Goal: Task Accomplishment & Management: Manage account settings

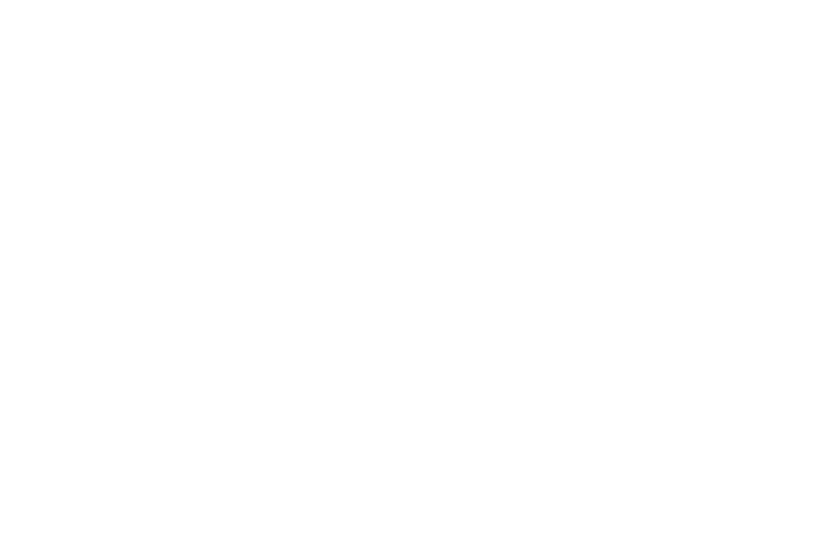
scroll to position [2, 0]
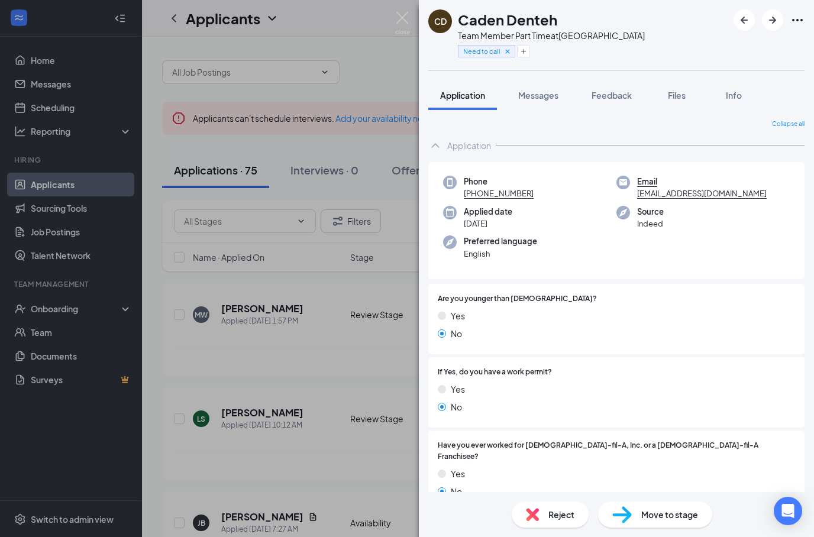
click at [367, 90] on div "CD Caden Denteh Team Member Part Time at Western Center Blvd Need to call Appli…" at bounding box center [407, 268] width 814 height 537
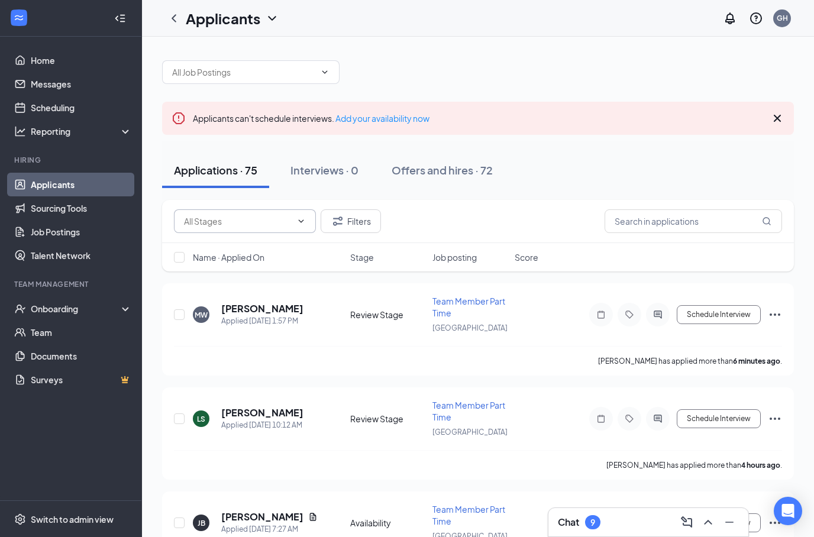
click at [288, 225] on input "text" at bounding box center [238, 221] width 108 height 13
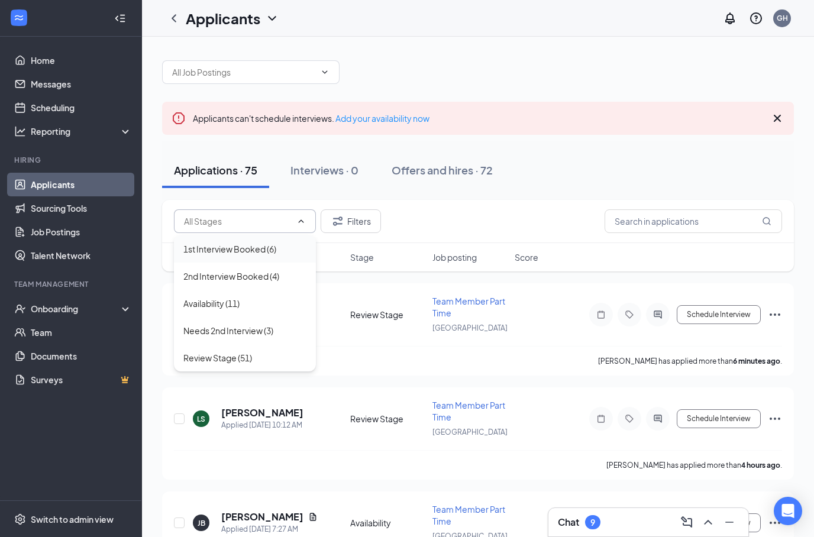
click at [283, 251] on div "1st Interview Booked (6)" at bounding box center [244, 249] width 123 height 13
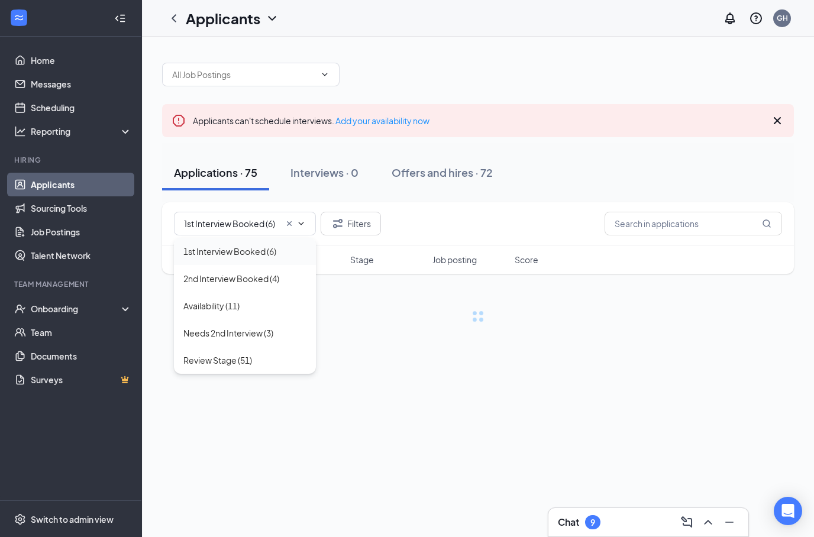
type input "1st Interview Booked (6)"
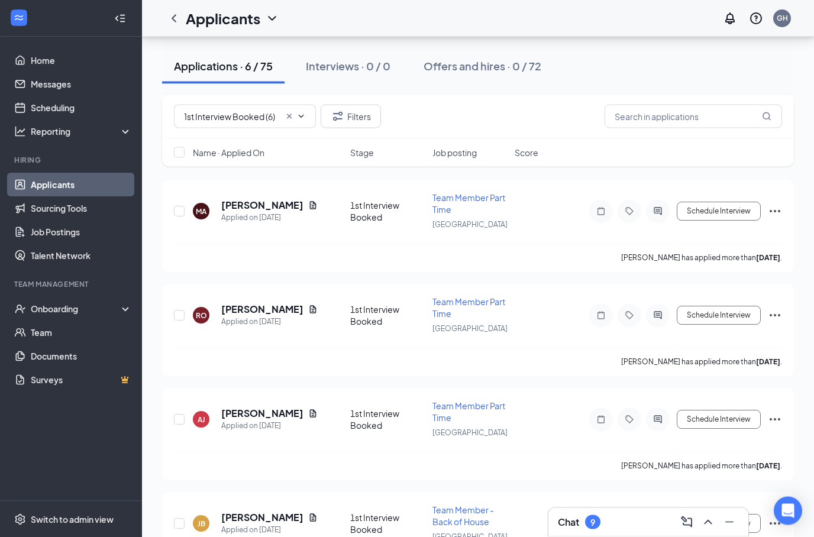
scroll to position [209, 0]
click at [251, 208] on h5 "Masfia Alam" at bounding box center [262, 205] width 82 height 13
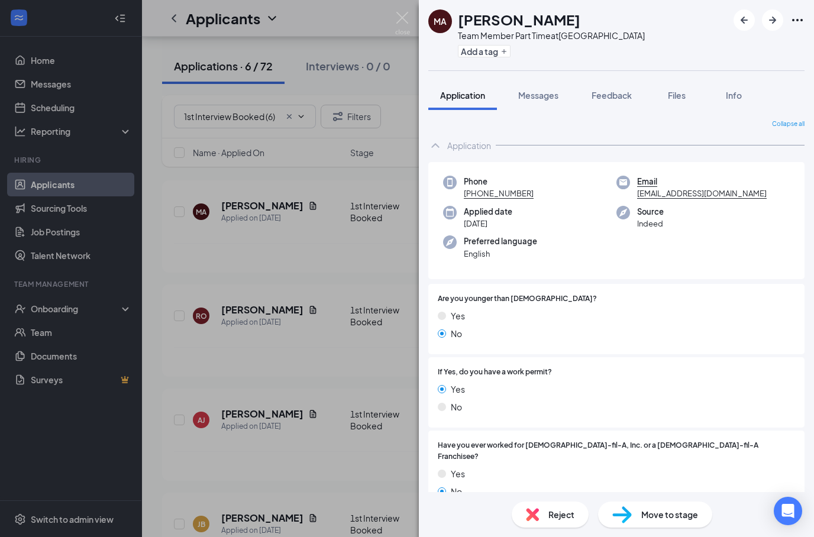
click at [366, 300] on div "MA Masfia Alam Team Member Part Time at Western Center Blvd Add a tag Applicati…" at bounding box center [407, 268] width 814 height 537
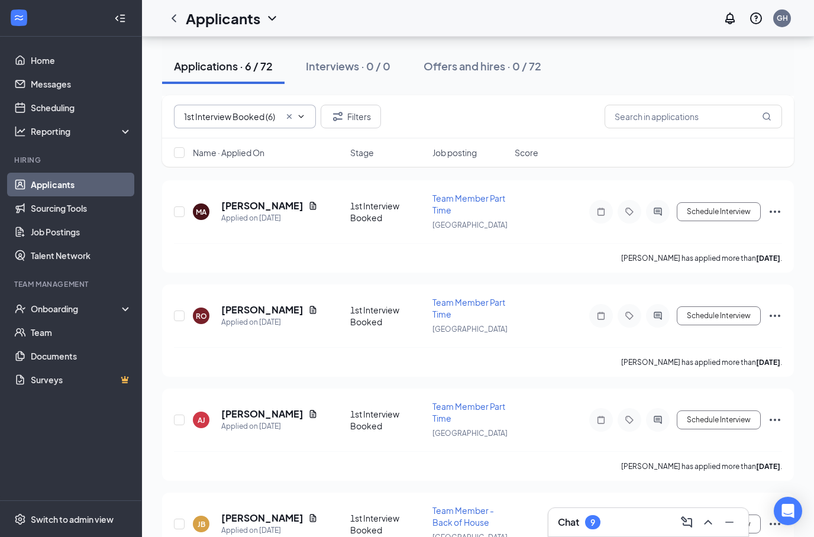
click at [268, 118] on input "1st Interview Booked (6)" at bounding box center [232, 116] width 96 height 13
click at [350, 264] on div "Masfia Alam has applied more than 5 days ago ." at bounding box center [478, 258] width 608 height 30
click at [276, 202] on h5 "Masfia Alam" at bounding box center [262, 205] width 82 height 13
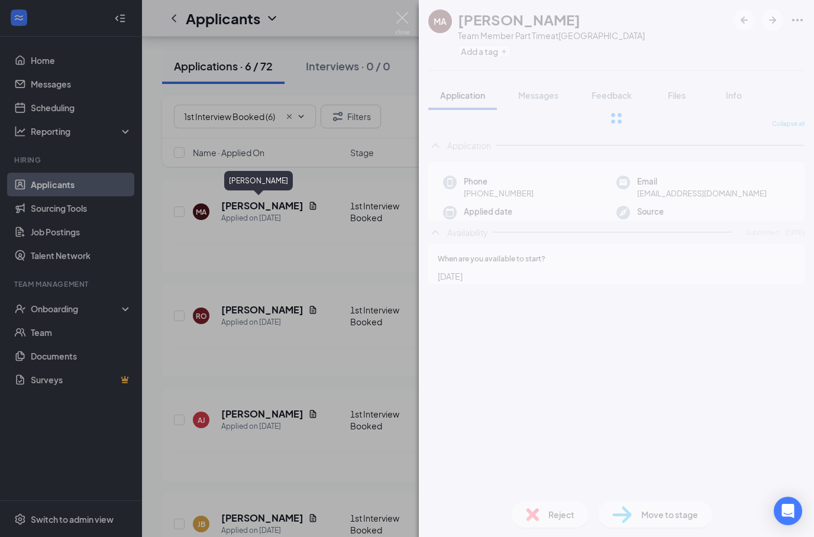
click at [271, 199] on div "MA Masfia Alam Team Member Part Time at Western Center Blvd Add a tag Applicati…" at bounding box center [407, 268] width 814 height 537
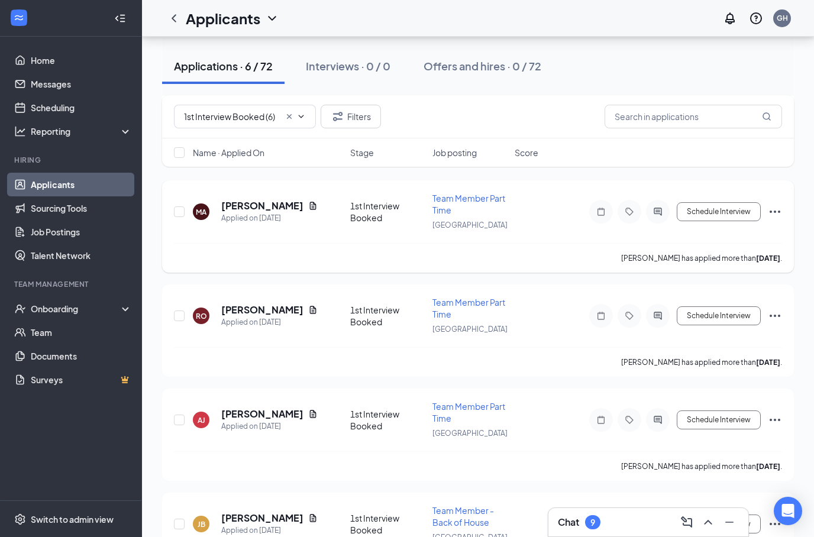
click at [253, 202] on h5 "Masfia Alam" at bounding box center [262, 205] width 82 height 13
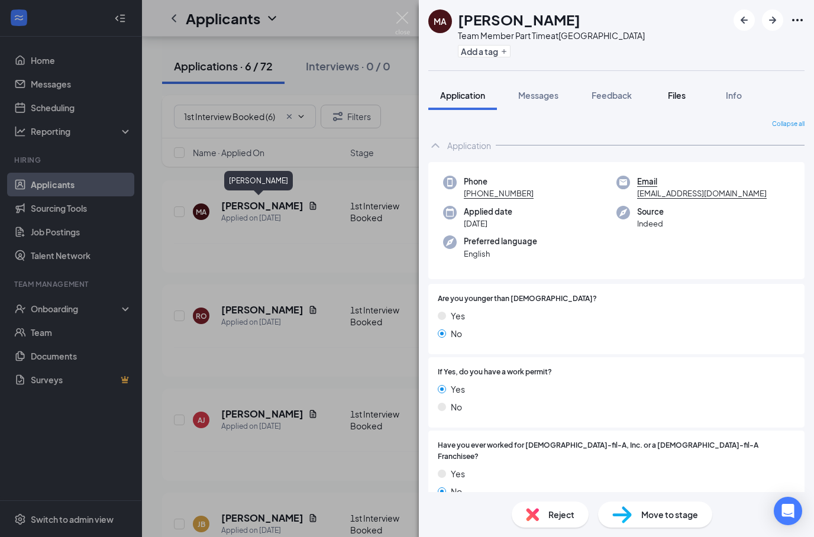
click at [678, 103] on button "Files" at bounding box center [676, 95] width 47 height 30
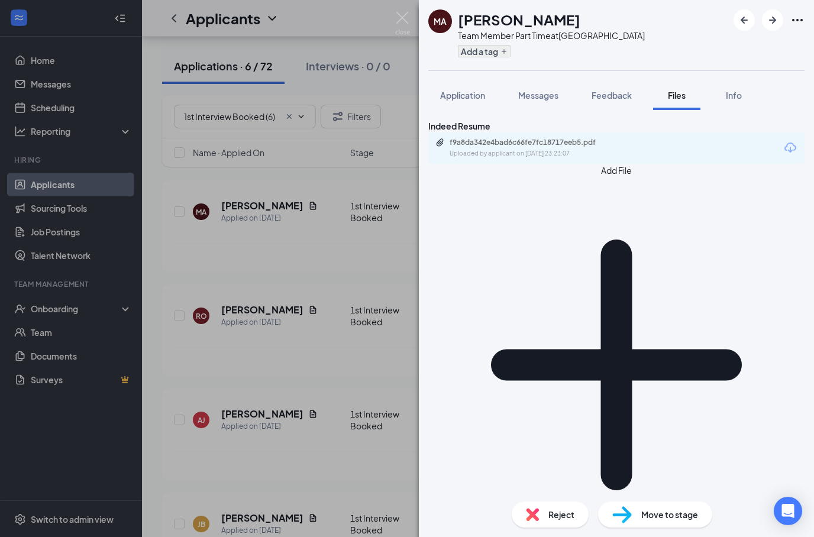
click at [499, 56] on button "Add a tag" at bounding box center [484, 51] width 53 height 12
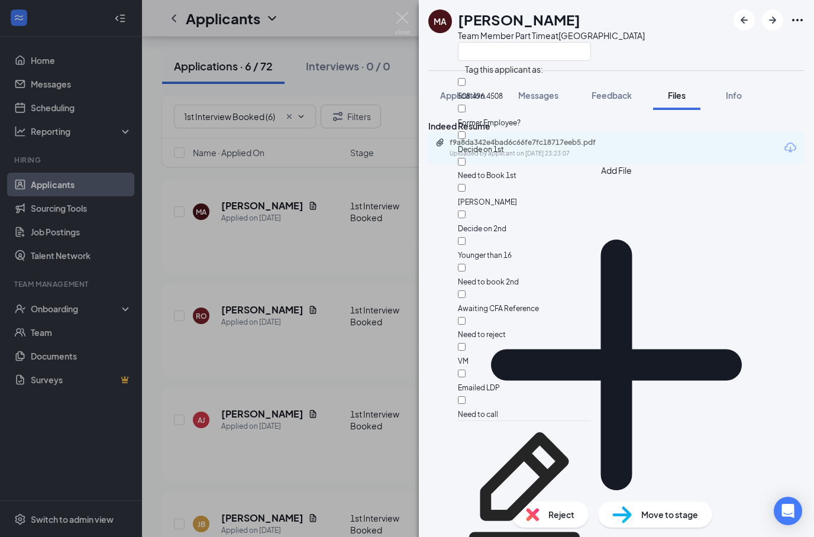
click at [642, 205] on div "Indeed Resume f9a8da342e4bad6c66fe7fc18717eeb5.pdf Uploaded by applicant on Aug…" at bounding box center [616, 336] width 376 height 434
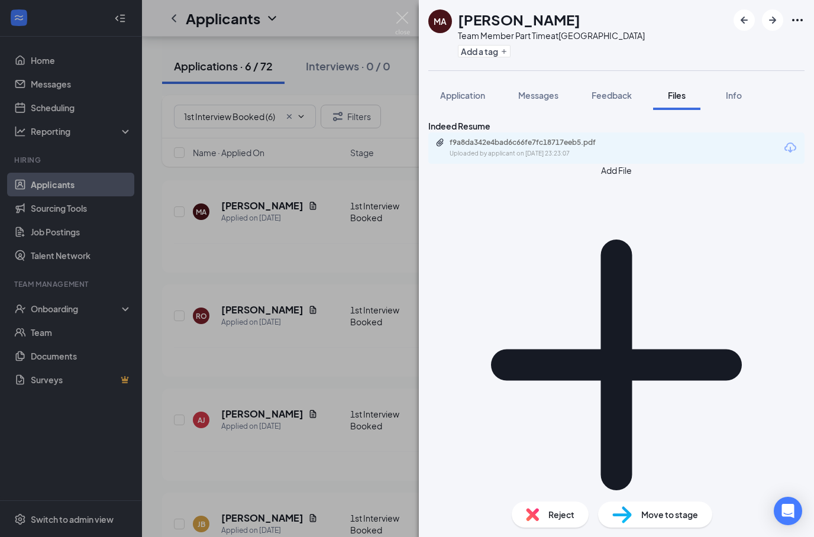
scroll to position [47, 0]
click at [668, 512] on span "Move to stage" at bounding box center [669, 514] width 57 height 13
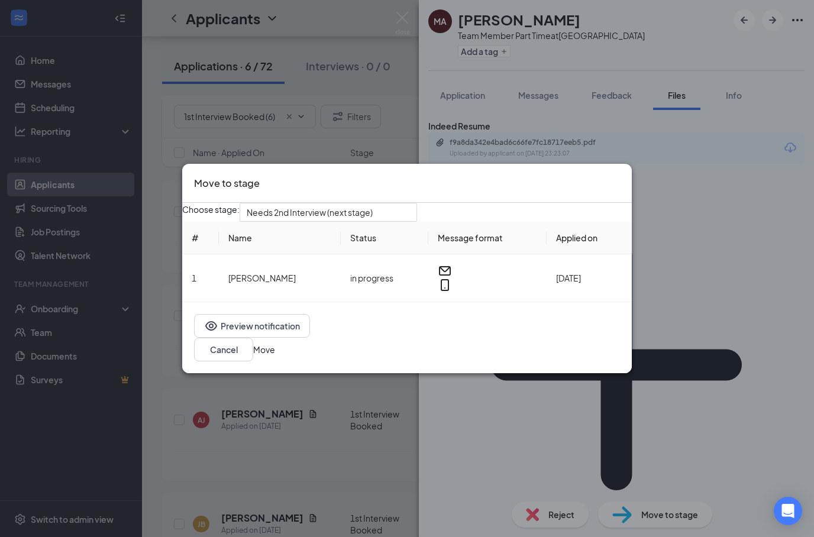
click at [275, 350] on button "Move" at bounding box center [264, 349] width 22 height 13
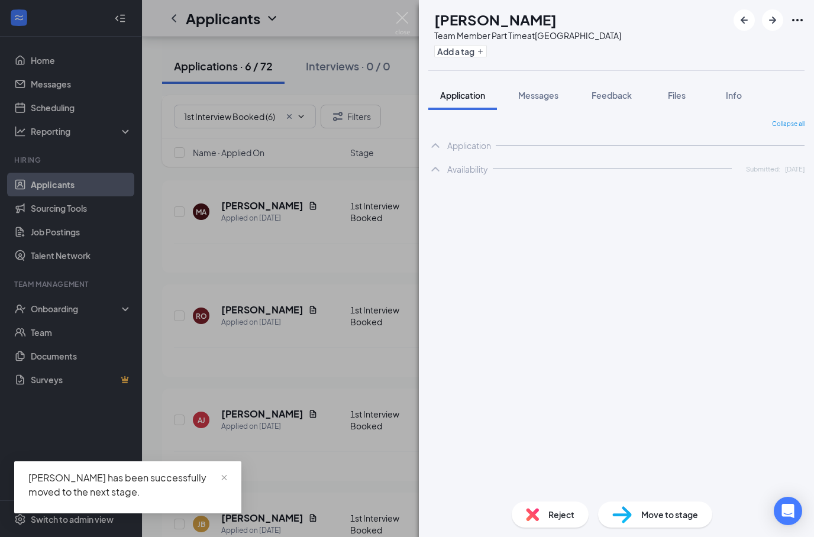
click at [384, 360] on div "RO Raul Ortega Team Member Part Time at Western Center Blvd Add a tag Applicati…" at bounding box center [407, 268] width 814 height 537
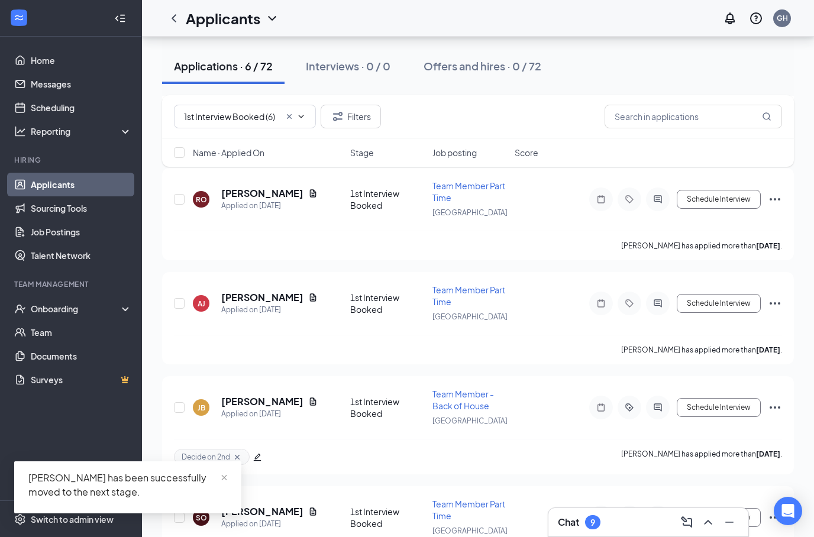
scroll to position [327, 0]
click at [227, 482] on span "close" at bounding box center [224, 478] width 8 height 8
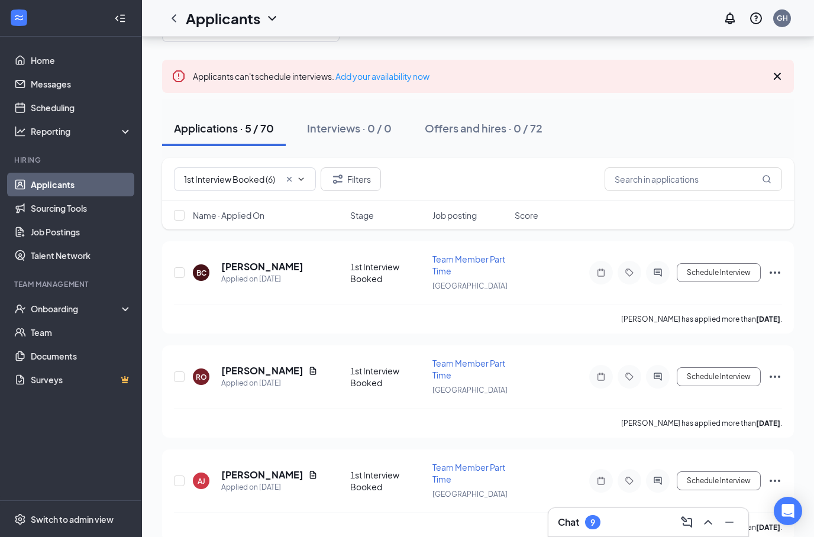
scroll to position [50, 0]
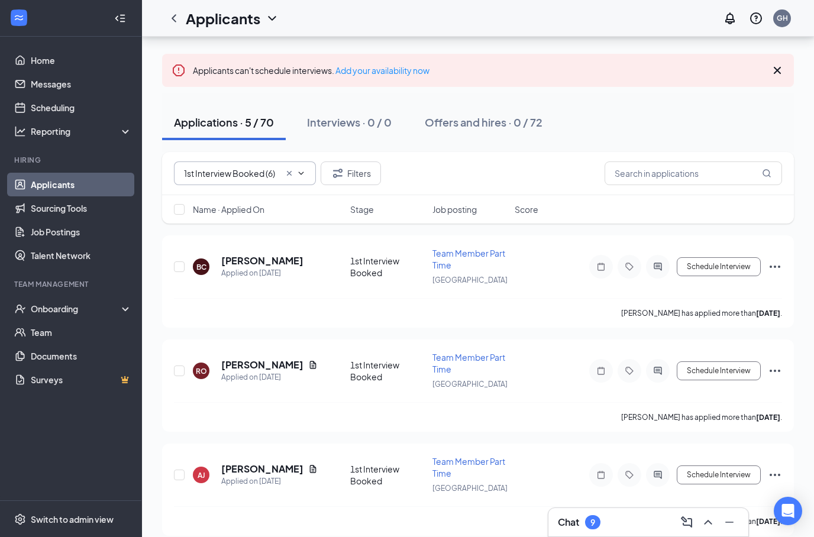
click at [293, 170] on icon "Cross" at bounding box center [289, 173] width 9 height 9
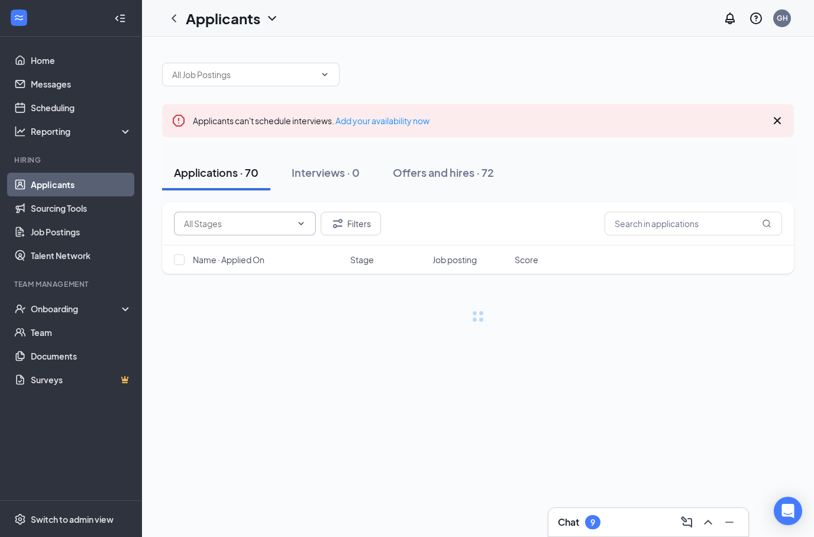
scroll to position [47, 0]
click at [295, 165] on div "Interviews · 0" at bounding box center [326, 172] width 68 height 15
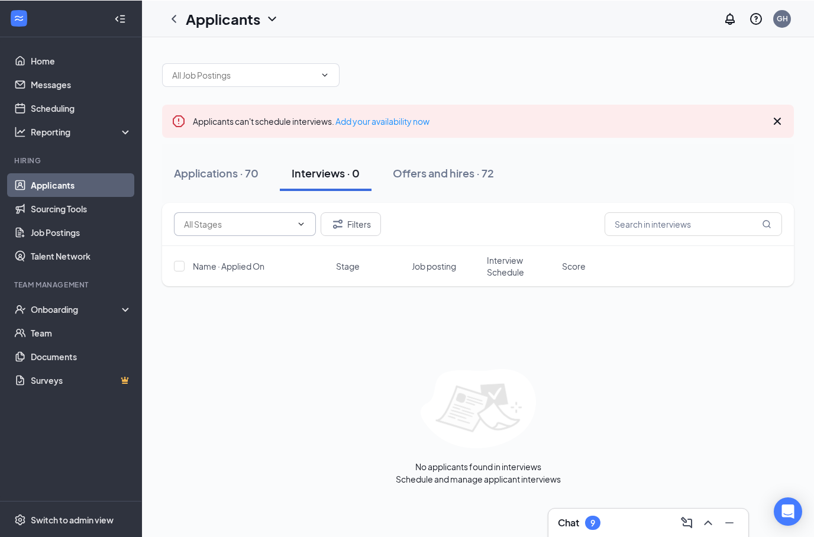
click at [290, 227] on input "text" at bounding box center [238, 223] width 108 height 13
click at [664, 222] on input "text" at bounding box center [693, 224] width 177 height 24
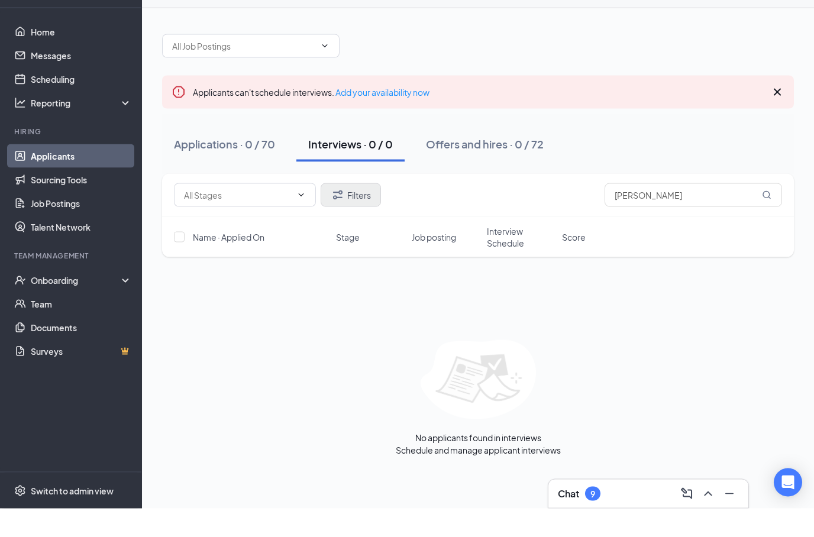
click at [373, 212] on button "Filters" at bounding box center [351, 224] width 60 height 24
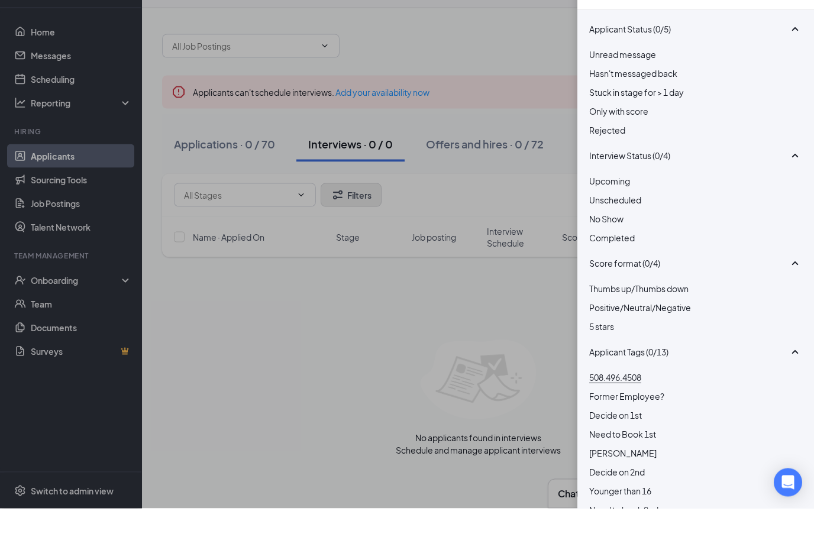
scroll to position [29, 0]
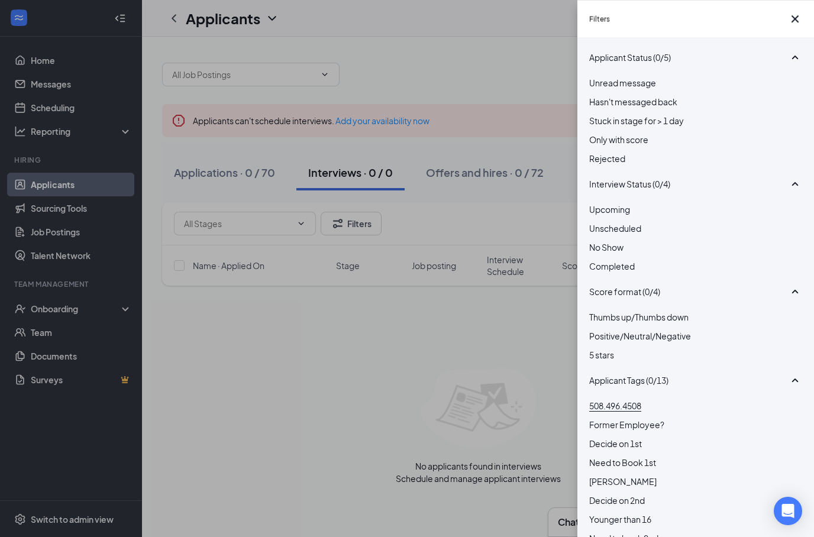
click at [597, 133] on div at bounding box center [695, 133] width 213 height 0
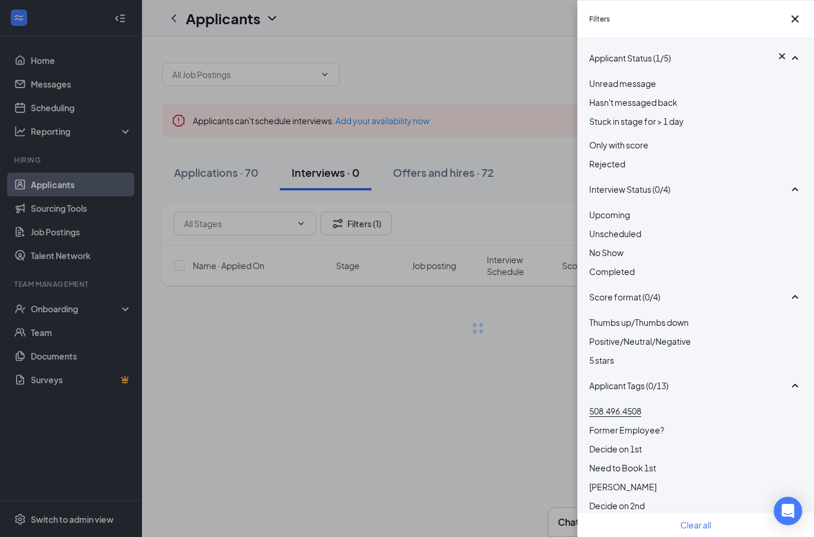
click at [601, 170] on div "Rejected" at bounding box center [695, 163] width 213 height 13
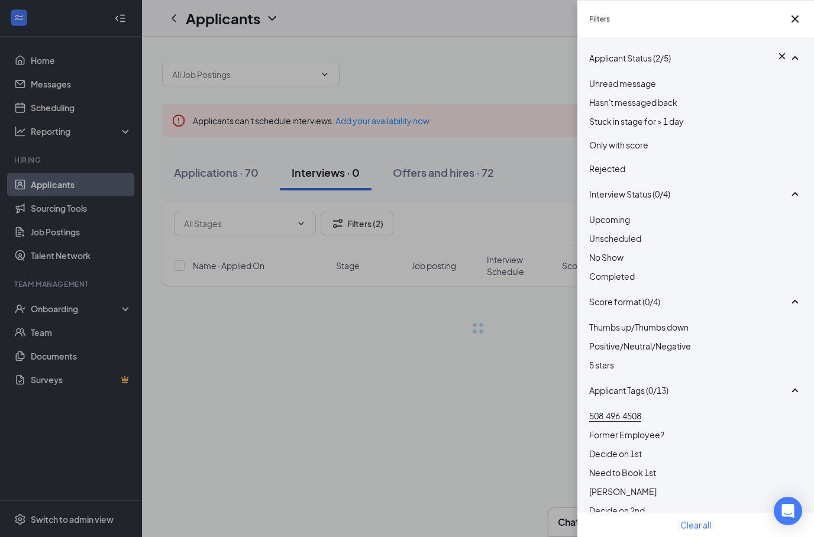
click at [593, 138] on div at bounding box center [695, 136] width 213 height 5
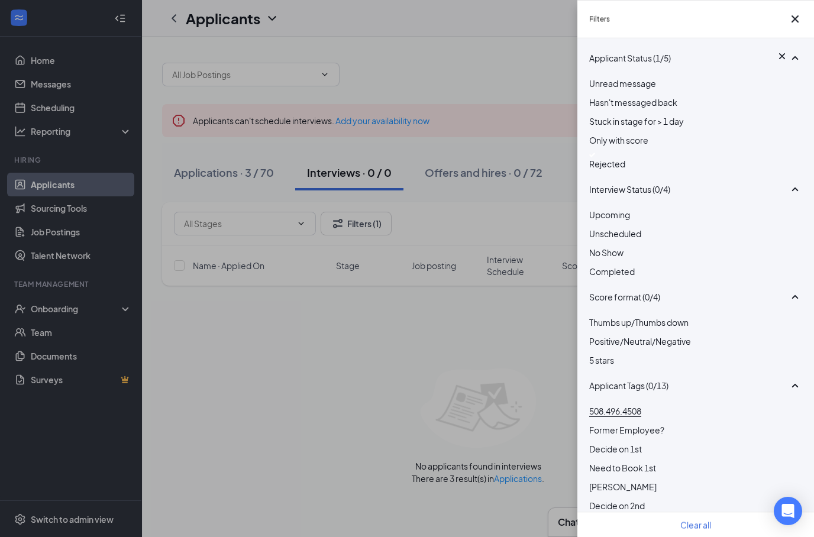
click at [506, 353] on div "Filters Applicant Status (1/5) Unread message Hasn't messaged back Stuck in sta…" at bounding box center [407, 268] width 814 height 537
click at [547, 309] on div "Filters Applicant Status (1/5) Unread message Hasn't messaged back Stuck in sta…" at bounding box center [407, 268] width 814 height 537
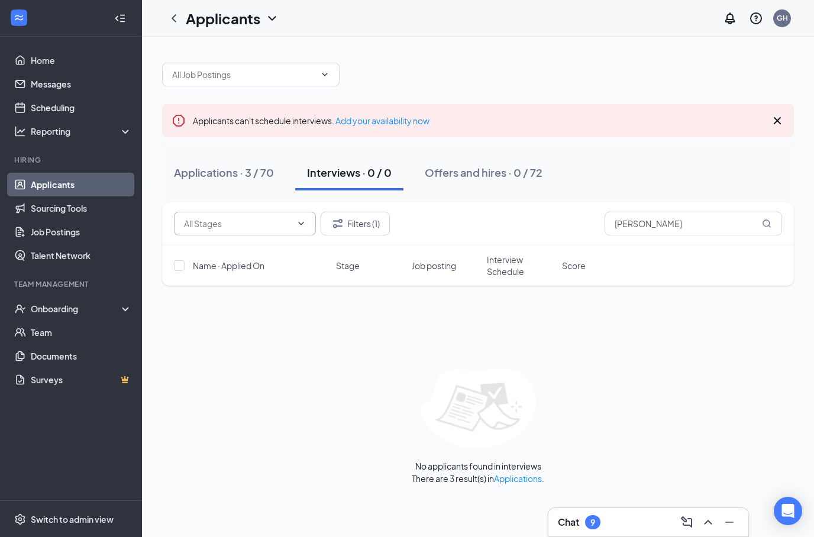
click at [289, 223] on input "text" at bounding box center [238, 223] width 108 height 13
click at [299, 223] on icon "ChevronUp" at bounding box center [300, 223] width 9 height 9
click at [664, 234] on input "Norma" at bounding box center [693, 224] width 177 height 24
type input "N"
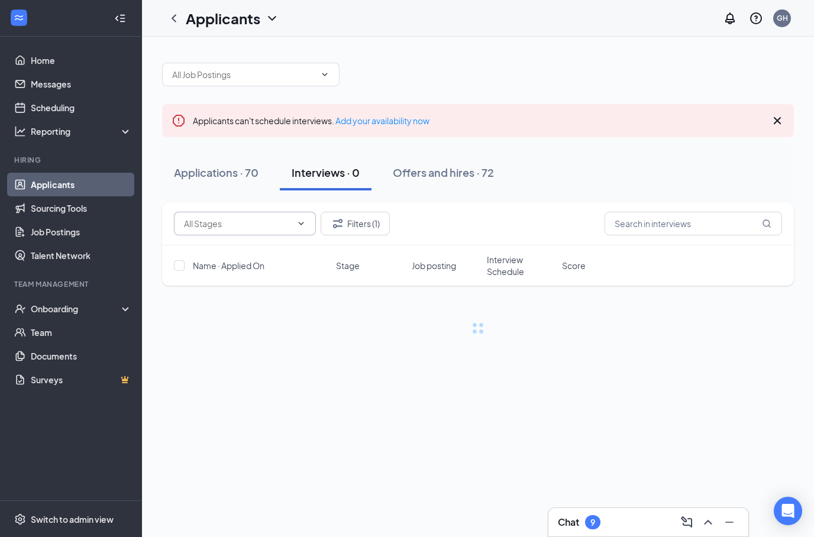
click at [299, 234] on span at bounding box center [245, 224] width 142 height 24
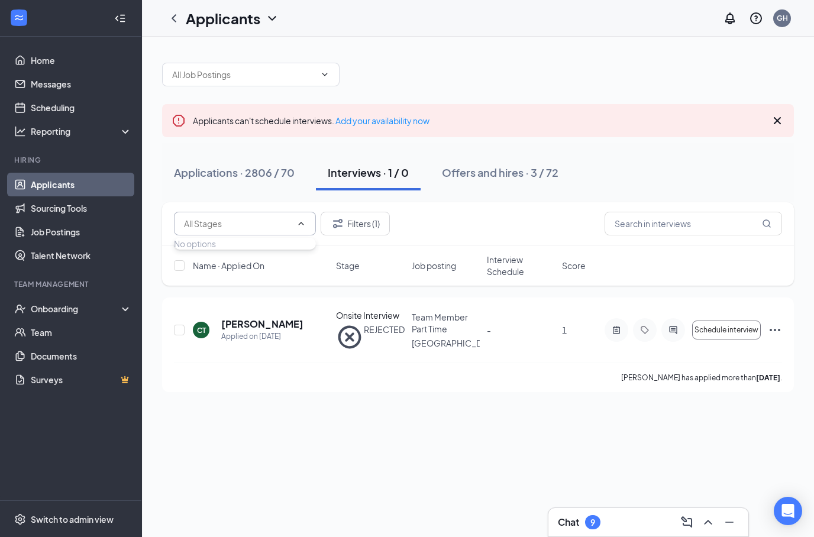
click at [288, 227] on input "text" at bounding box center [238, 223] width 108 height 13
click at [362, 223] on button "Filters (1)" at bounding box center [355, 224] width 69 height 24
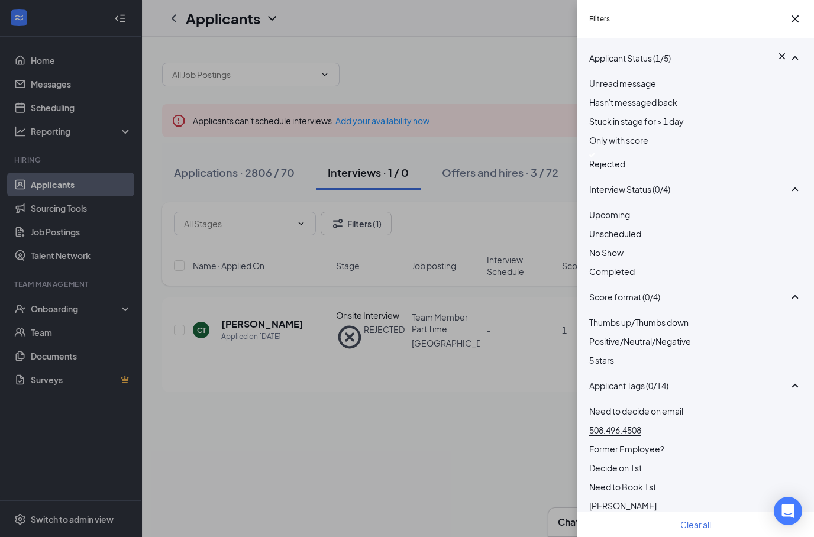
click at [602, 170] on div "Rejected" at bounding box center [695, 162] width 213 height 18
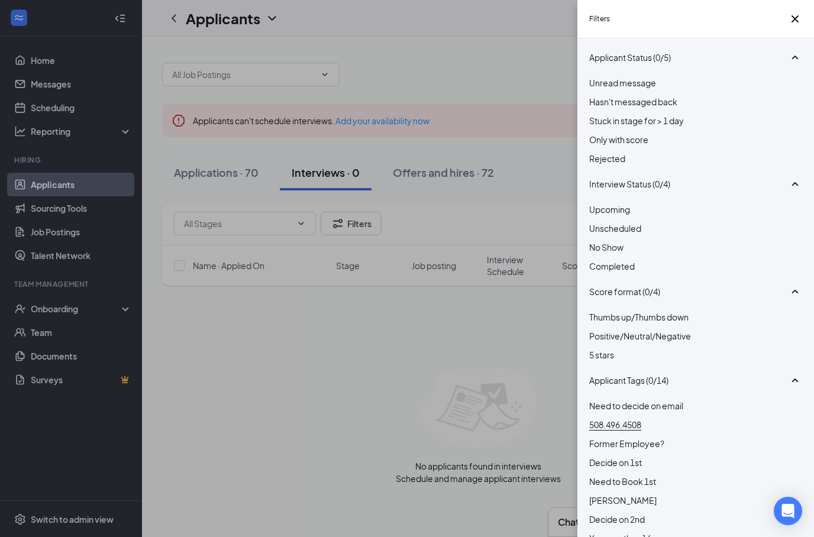
click at [495, 236] on div "Filters Applicant Status (0/5) Unread message Hasn't messaged back Stuck in sta…" at bounding box center [407, 268] width 814 height 537
click at [289, 228] on div "Filters Applicant Status (0/5) Unread message Hasn't messaged back Stuck in sta…" at bounding box center [407, 268] width 814 height 537
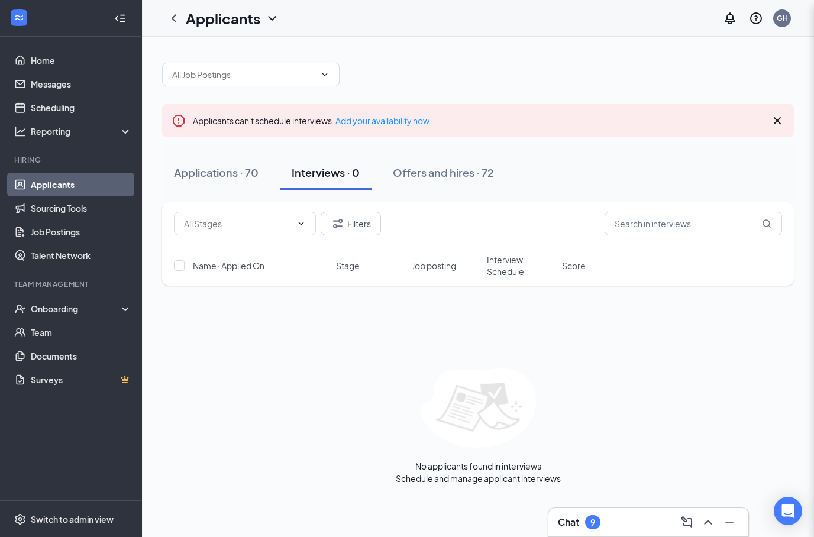
click at [309, 228] on span at bounding box center [245, 224] width 142 height 24
click at [291, 221] on input "text" at bounding box center [238, 223] width 108 height 13
click at [299, 226] on icon "ChevronDown" at bounding box center [300, 223] width 9 height 9
click at [299, 222] on icon "ChevronUp" at bounding box center [300, 223] width 9 height 9
click at [471, 229] on div "Filters" at bounding box center [478, 224] width 608 height 24
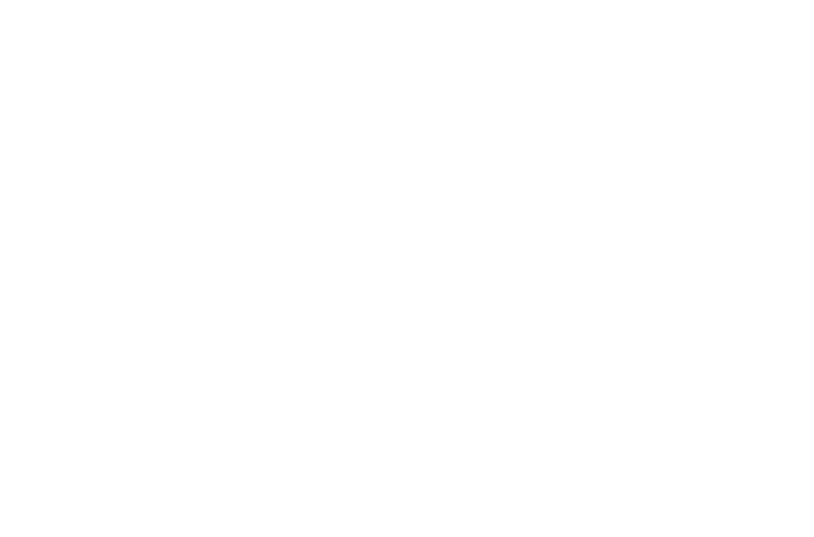
scroll to position [-1, 0]
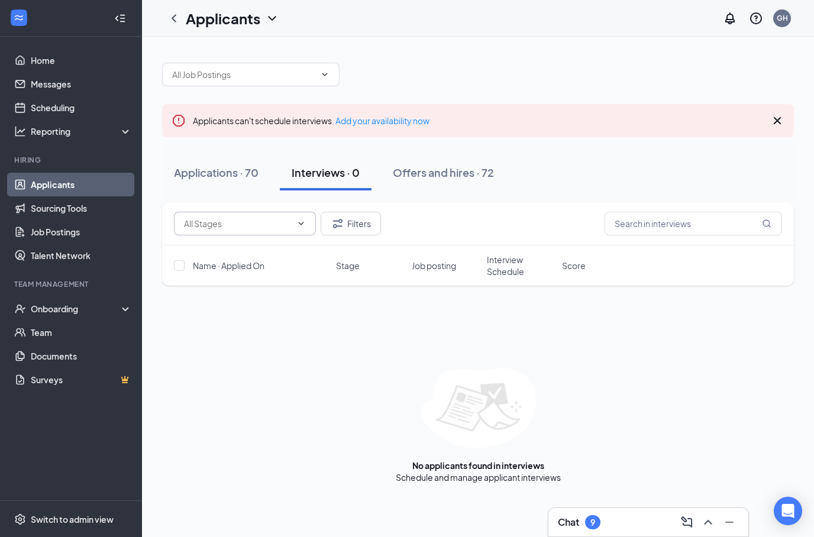
click at [286, 227] on input "text" at bounding box center [238, 223] width 108 height 13
click at [283, 250] on div "No options" at bounding box center [245, 251] width 142 height 26
click at [247, 173] on div "Applications · 70" at bounding box center [216, 172] width 85 height 15
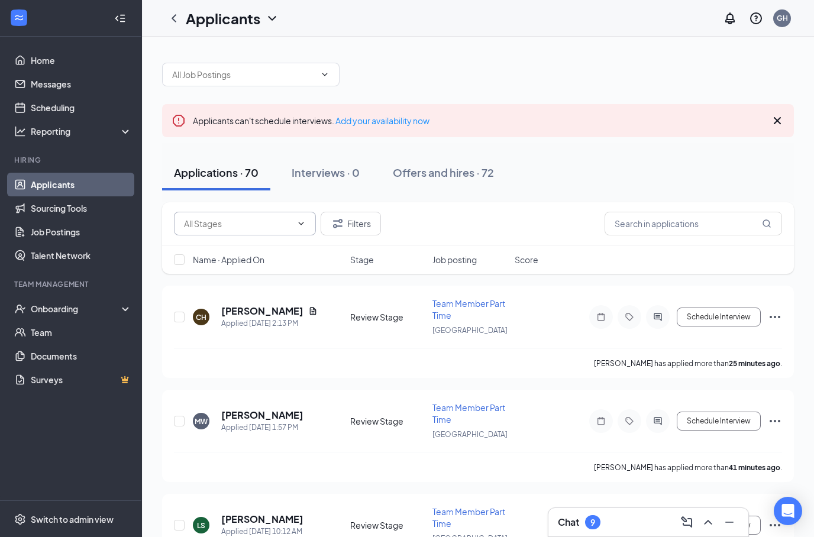
click at [300, 218] on span at bounding box center [245, 224] width 142 height 24
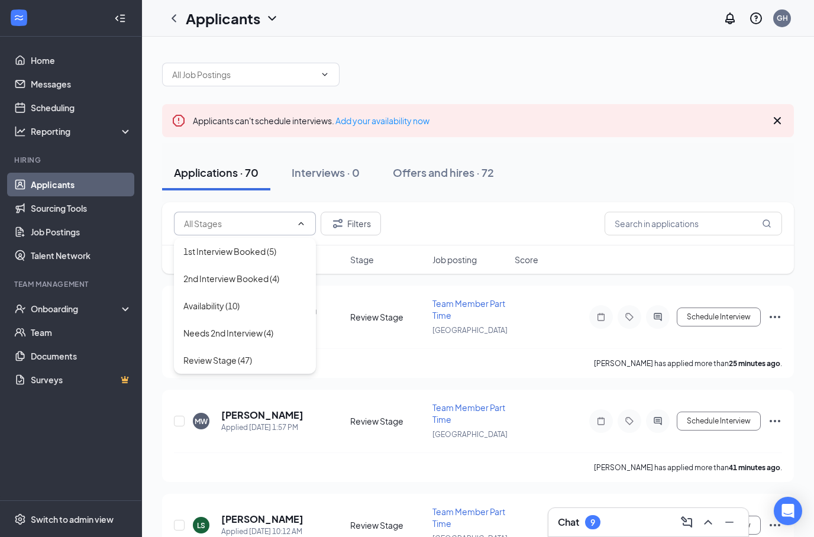
click at [287, 228] on input "text" at bounding box center [238, 223] width 108 height 13
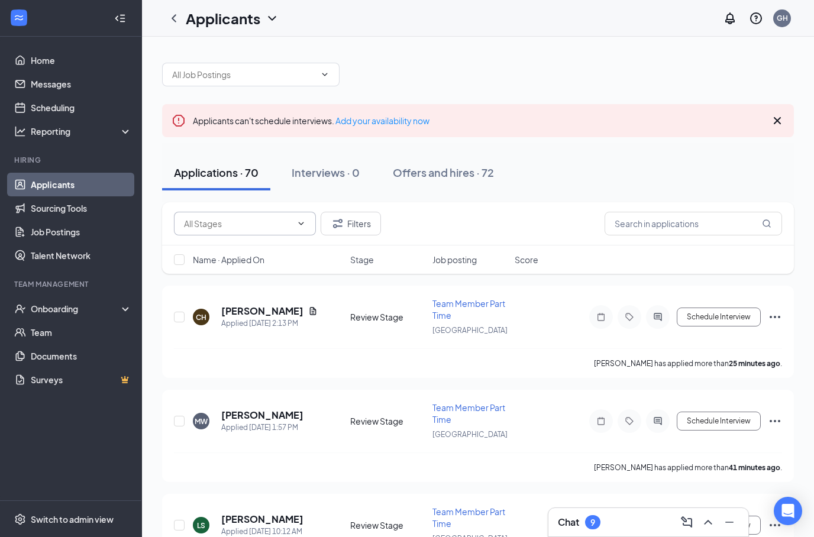
click at [289, 223] on input "text" at bounding box center [238, 223] width 108 height 13
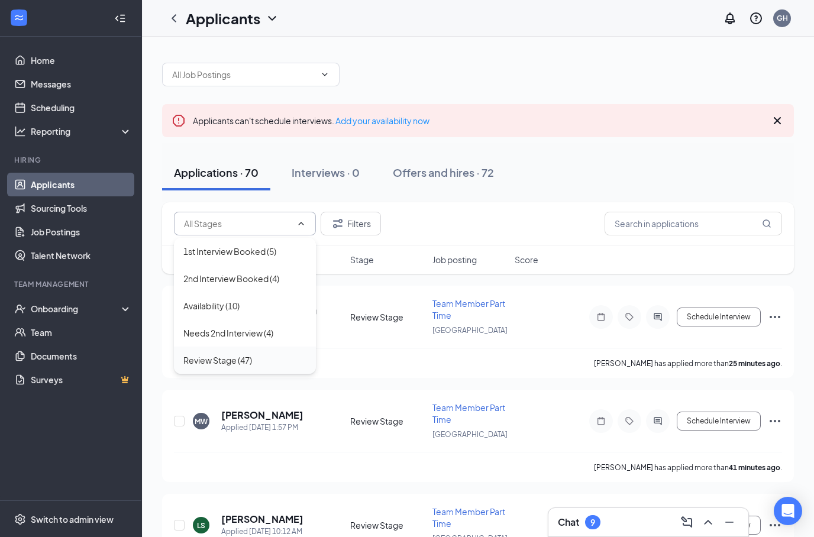
click at [264, 360] on div "Review Stage (47)" at bounding box center [244, 360] width 123 height 13
type input "Review Stage (47)"
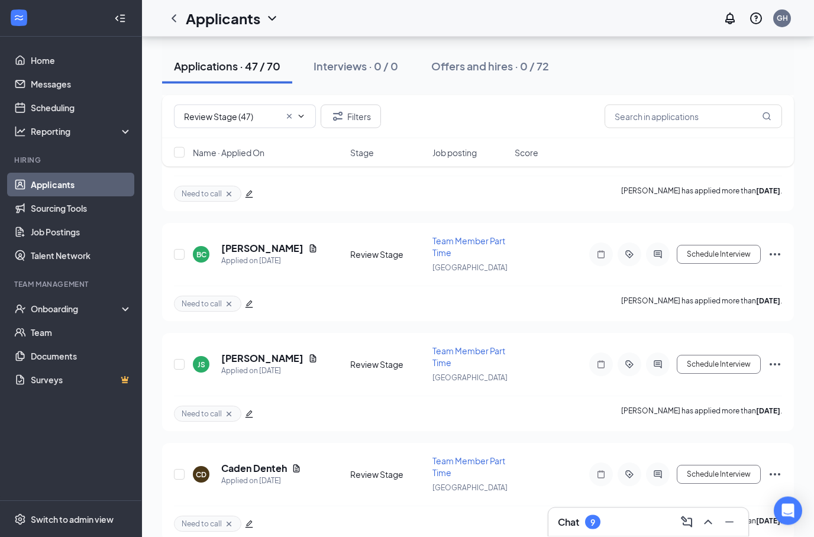
scroll to position [3239, 0]
click at [626, 512] on div "Chat 9" at bounding box center [648, 522] width 200 height 28
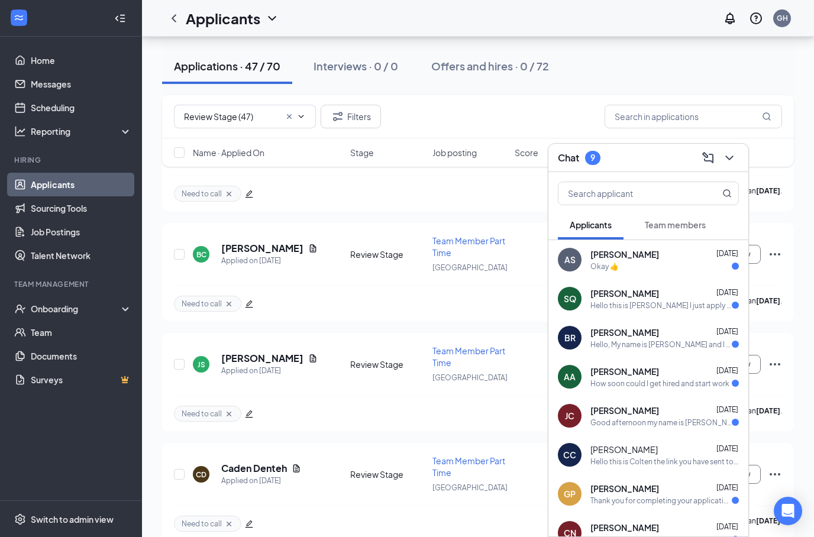
click at [648, 154] on div "Chat 9" at bounding box center [648, 157] width 181 height 18
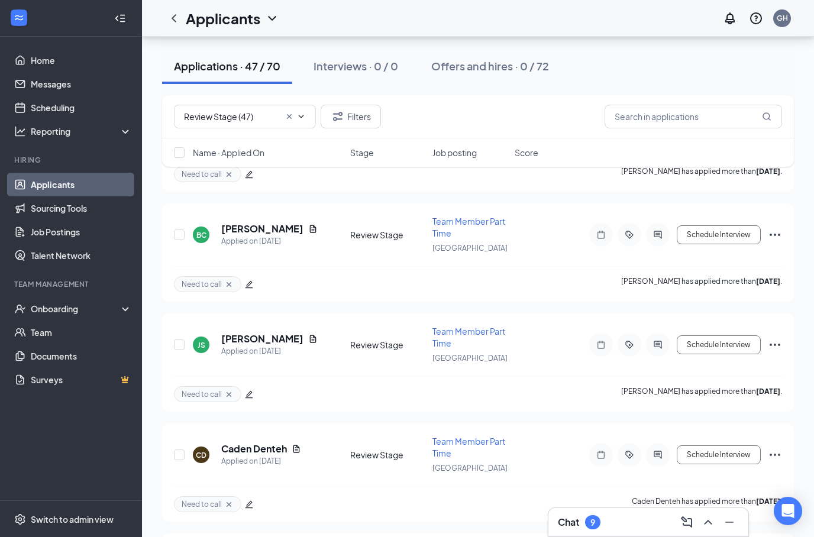
scroll to position [3258, 0]
click at [267, 443] on h5 "Caden Denteh" at bounding box center [254, 449] width 66 height 13
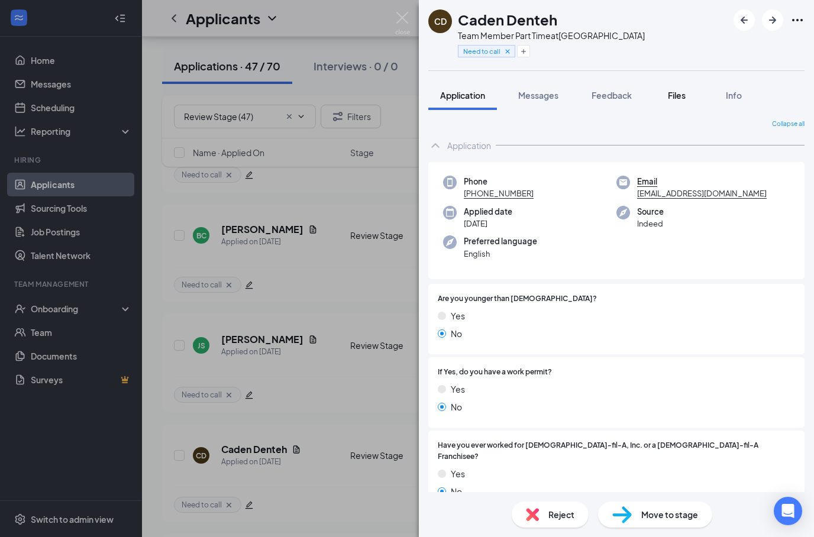
click at [684, 103] on button "Files" at bounding box center [676, 95] width 47 height 30
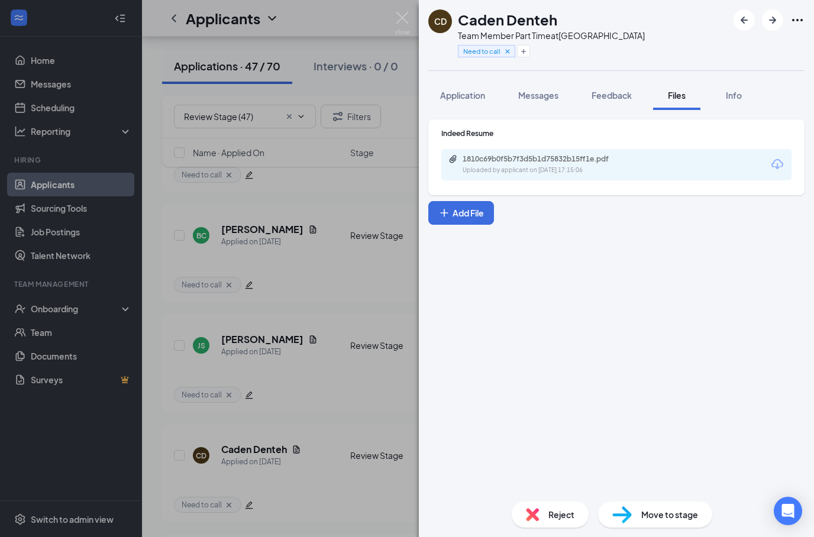
click at [783, 158] on icon "Download" at bounding box center [777, 164] width 14 height 14
click at [657, 511] on span "Move to stage" at bounding box center [669, 514] width 57 height 13
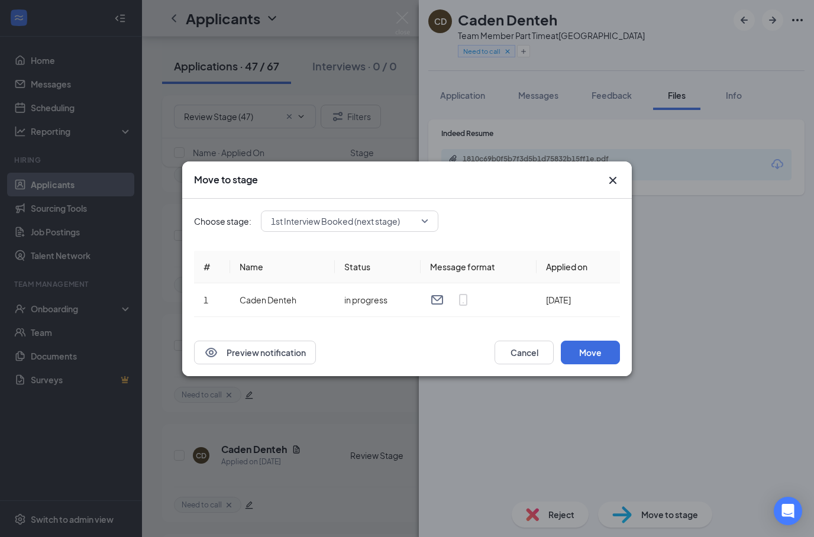
click at [396, 223] on span "1st Interview Booked (next stage)" at bounding box center [335, 221] width 129 height 18
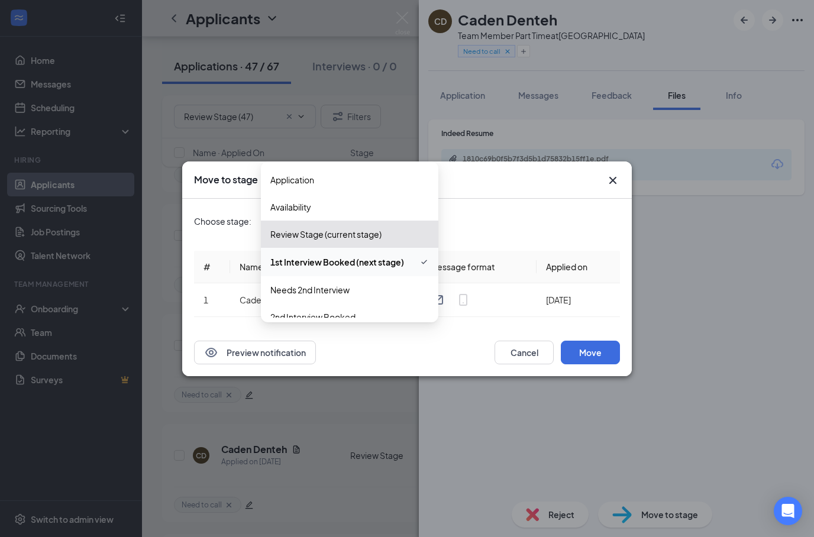
click at [509, 220] on div "Choose stage: 1st Interview Booked (next stage) 4013749 4014833 4016400 Applica…" at bounding box center [407, 221] width 426 height 21
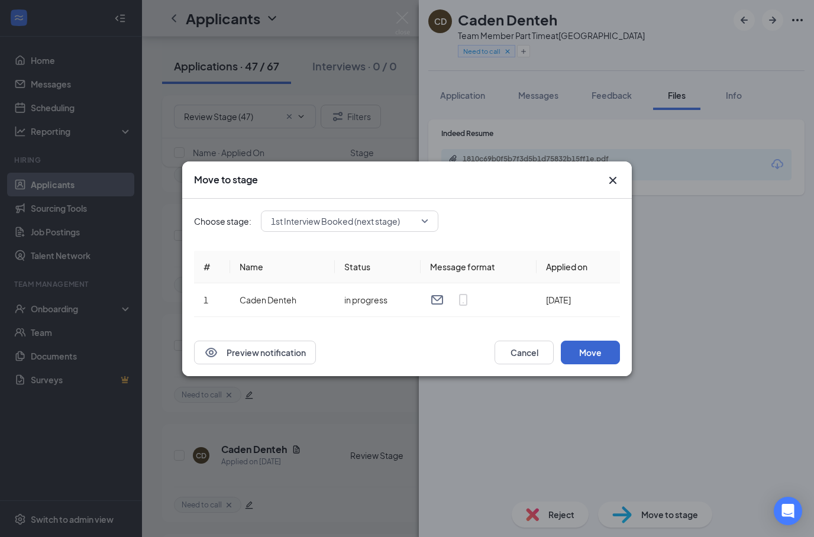
click at [592, 348] on button "Move" at bounding box center [590, 353] width 59 height 24
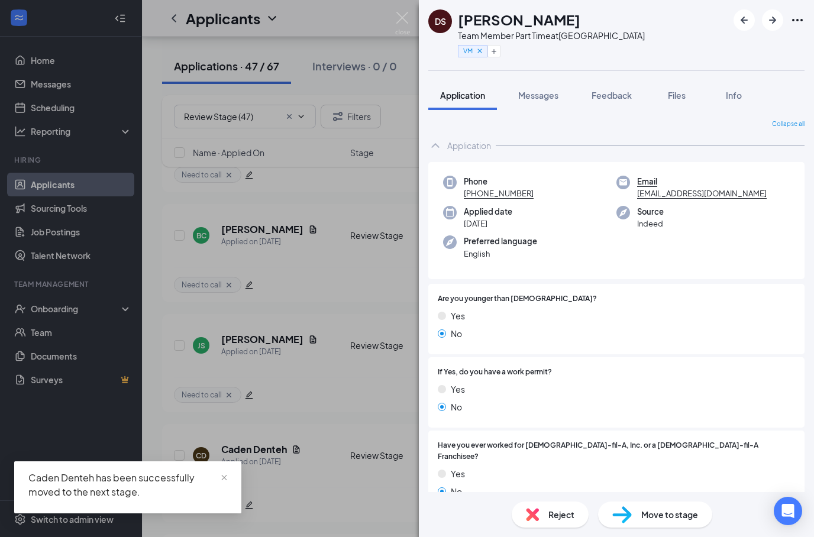
click at [400, 270] on div "DS [PERSON_NAME] Team Member Part Time at [GEOGRAPHIC_DATA] Blvd VM Application…" at bounding box center [407, 268] width 814 height 537
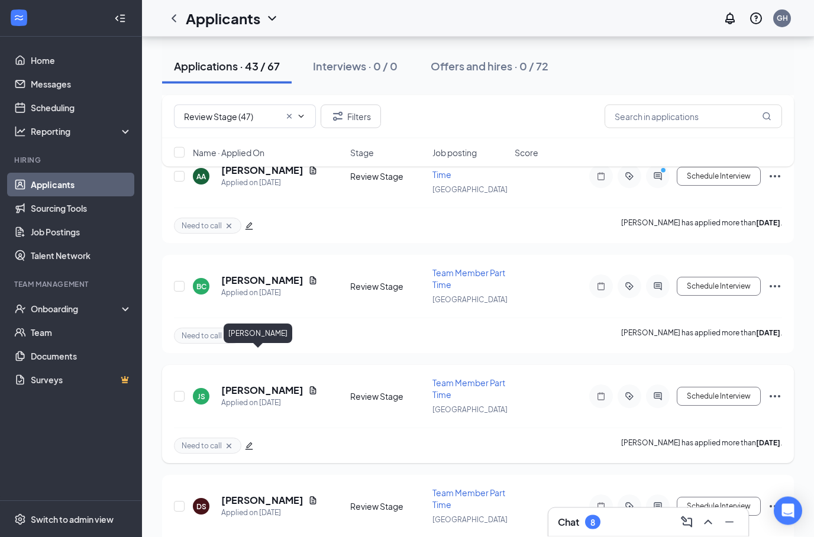
scroll to position [2913, 0]
click at [254, 384] on h5 "[PERSON_NAME]" at bounding box center [262, 390] width 82 height 13
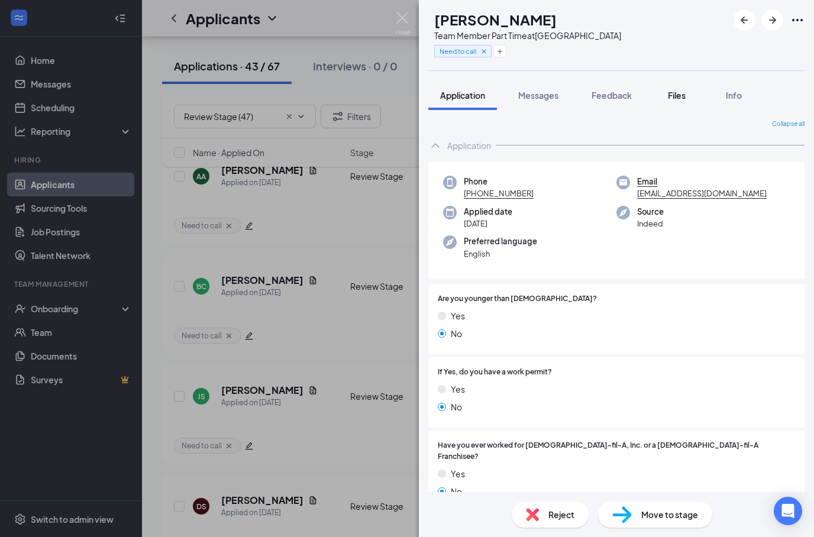
click at [694, 99] on button "Files" at bounding box center [676, 95] width 47 height 30
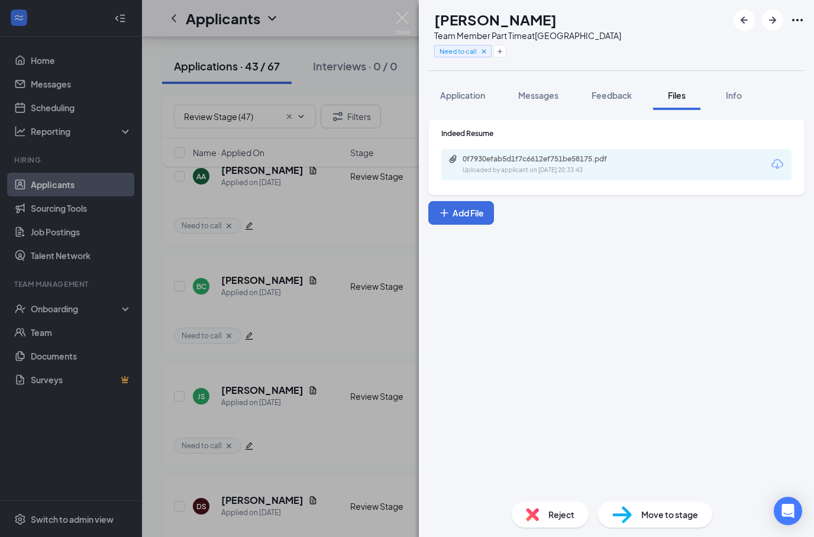
click at [771, 162] on icon "Download" at bounding box center [777, 164] width 14 height 14
click at [480, 95] on span "Application" at bounding box center [462, 95] width 45 height 11
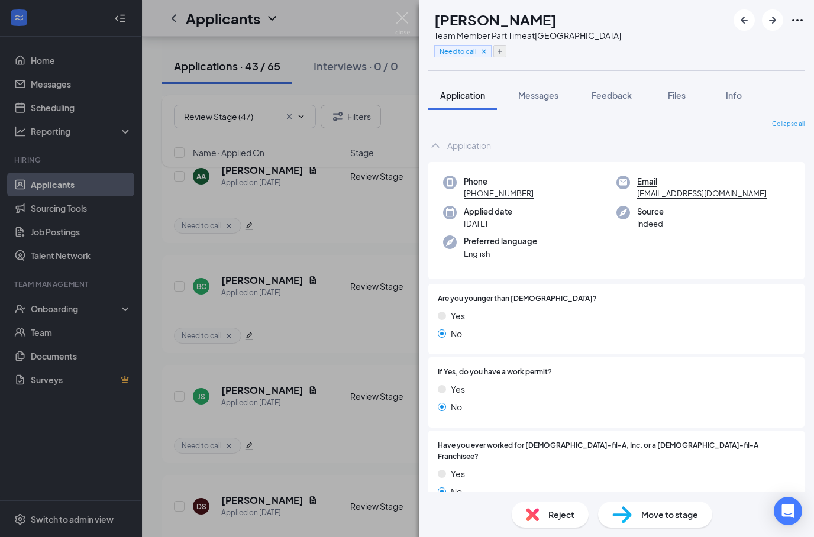
click at [506, 46] on button "button" at bounding box center [499, 51] width 13 height 12
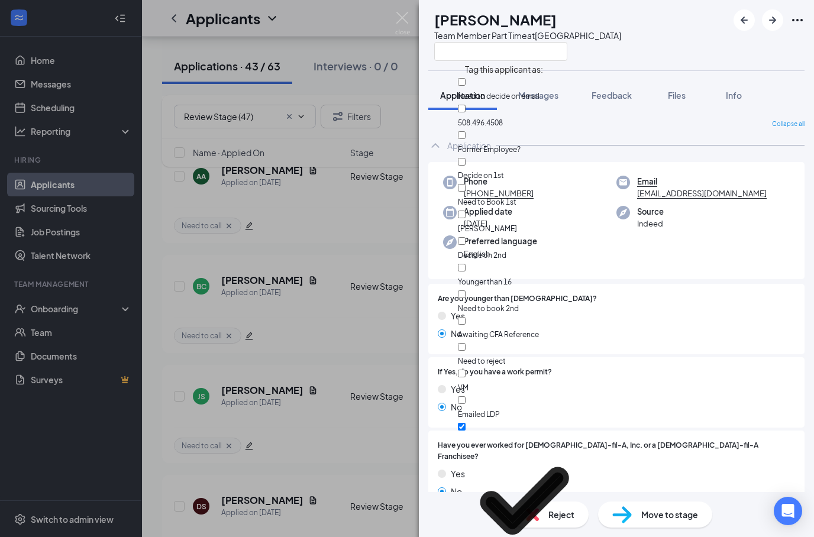
click at [466, 370] on input "VM" at bounding box center [462, 374] width 8 height 8
checkbox input "true"
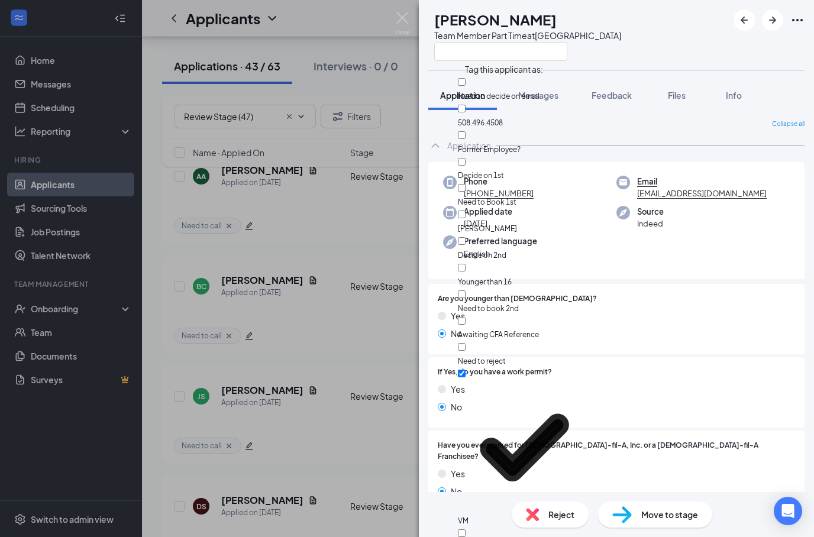
checkbox input "false"
click at [668, 124] on div "Collapse all" at bounding box center [616, 123] width 376 height 9
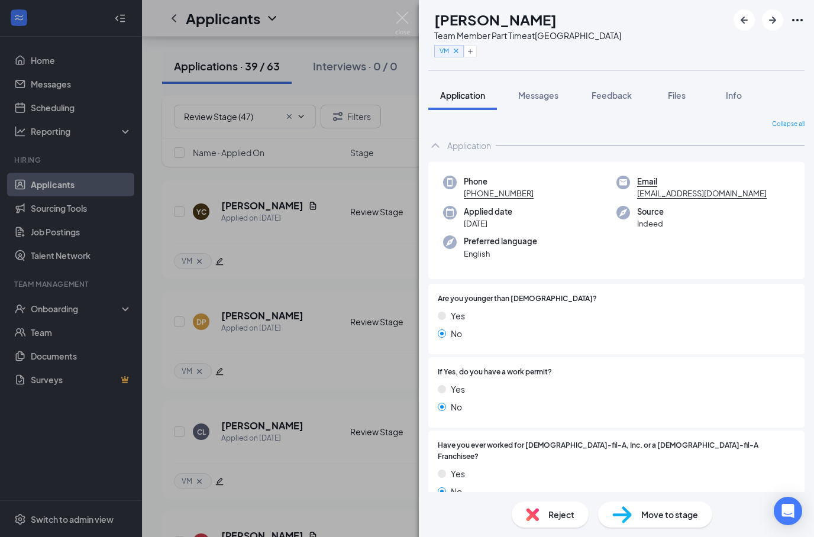
click at [363, 207] on div "JS Jax [PERSON_NAME] Team Member Part Time at [GEOGRAPHIC_DATA] VM Application …" at bounding box center [407, 268] width 814 height 537
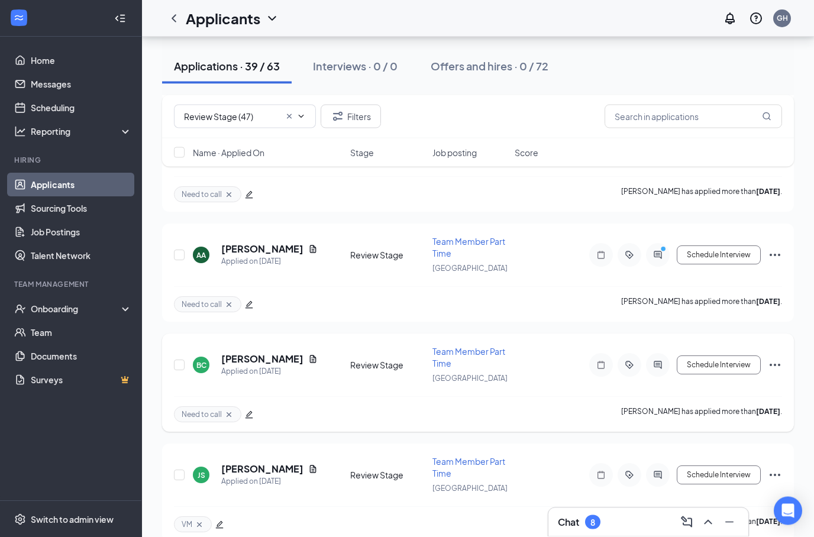
scroll to position [2429, 0]
click at [257, 353] on h5 "[PERSON_NAME]" at bounding box center [262, 359] width 82 height 13
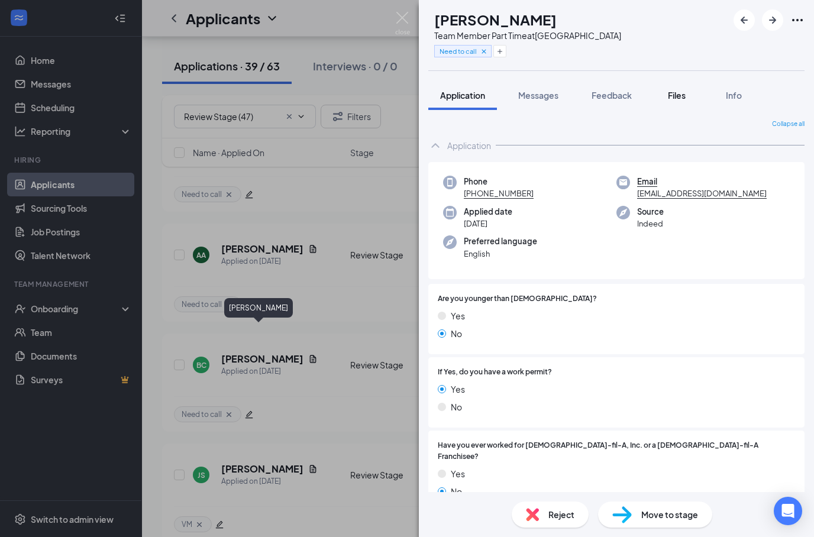
click at [665, 100] on button "Files" at bounding box center [676, 95] width 47 height 30
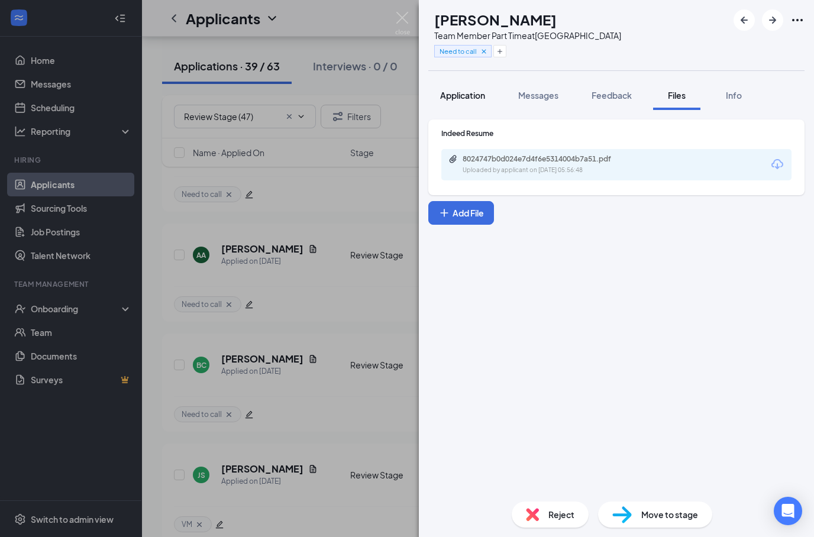
click at [482, 88] on button "Application" at bounding box center [462, 95] width 69 height 30
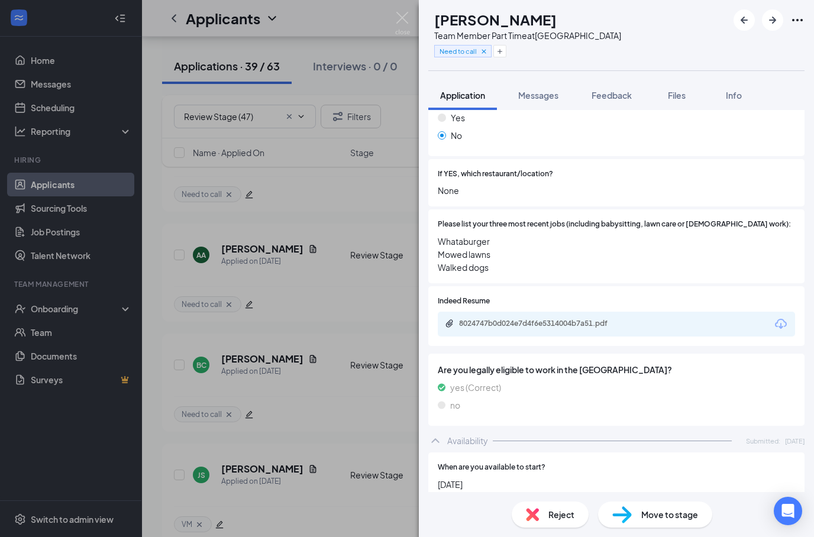
scroll to position [358, 0]
click at [686, 100] on span "Files" at bounding box center [677, 95] width 18 height 11
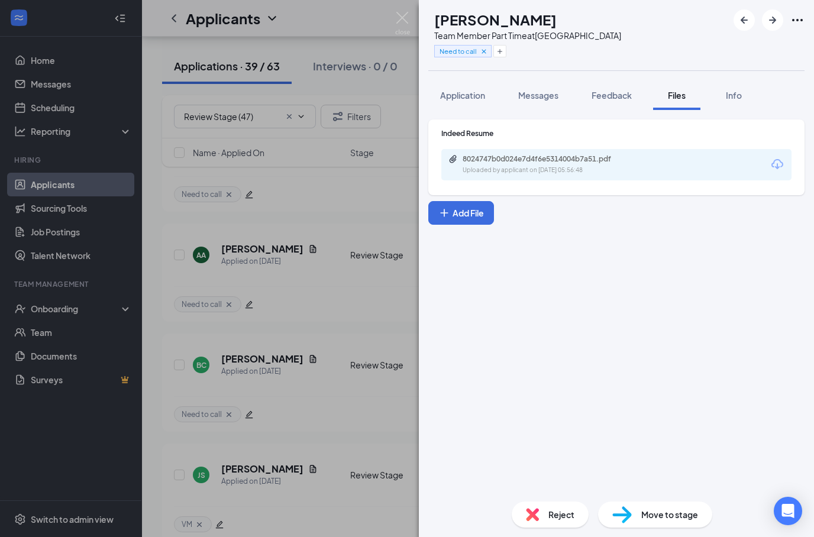
click at [783, 163] on icon "Download" at bounding box center [777, 164] width 14 height 14
click at [365, 190] on div "[PERSON_NAME] Craft Team Member Part Time at [GEOGRAPHIC_DATA] Need to call App…" at bounding box center [407, 268] width 814 height 537
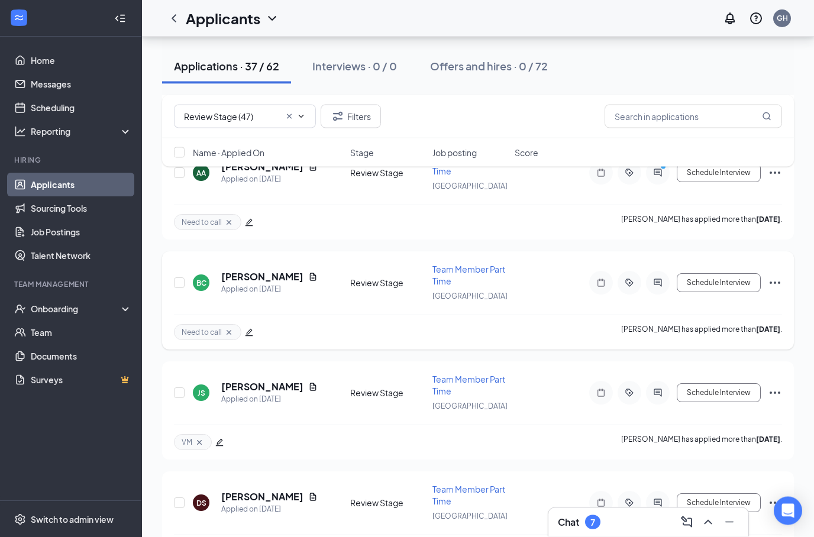
scroll to position [2419, 0]
click at [223, 270] on h5 "[PERSON_NAME]" at bounding box center [262, 276] width 82 height 13
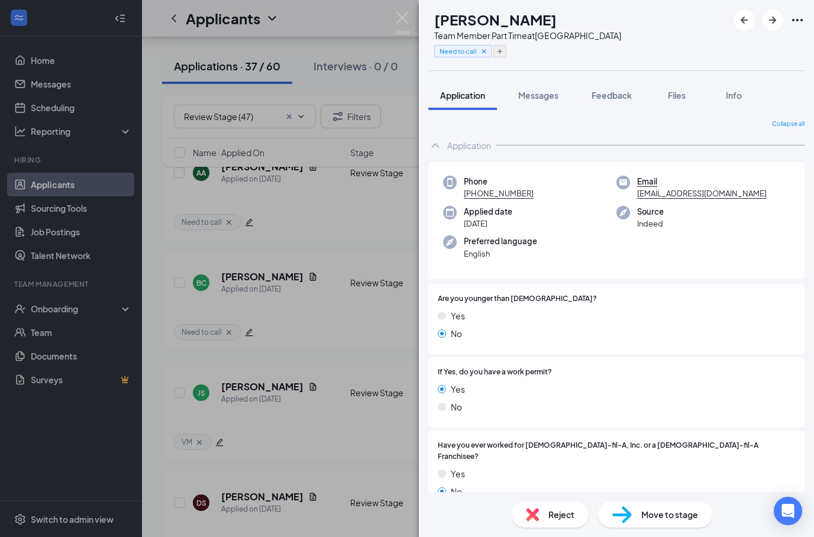
click at [503, 51] on icon "Plus" at bounding box center [499, 51] width 7 height 7
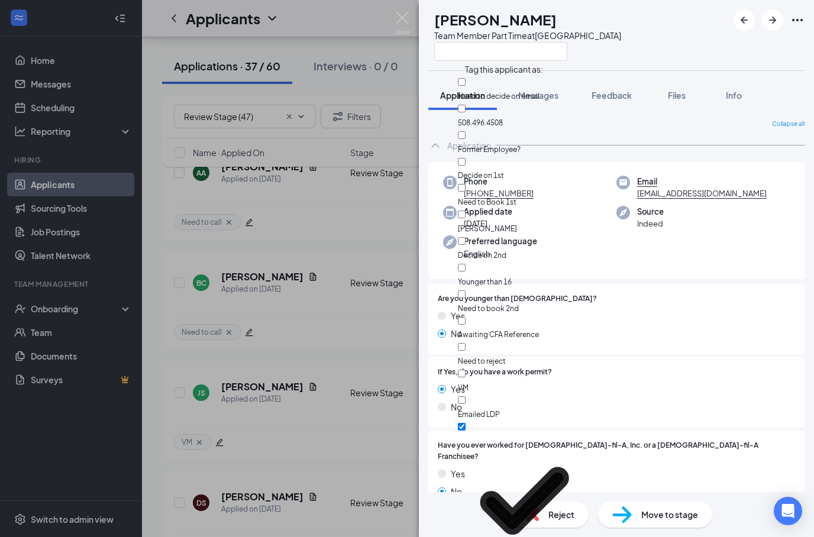
scroll to position [110, 0]
click at [466, 423] on input "Need to call" at bounding box center [462, 427] width 8 height 8
checkbox input "false"
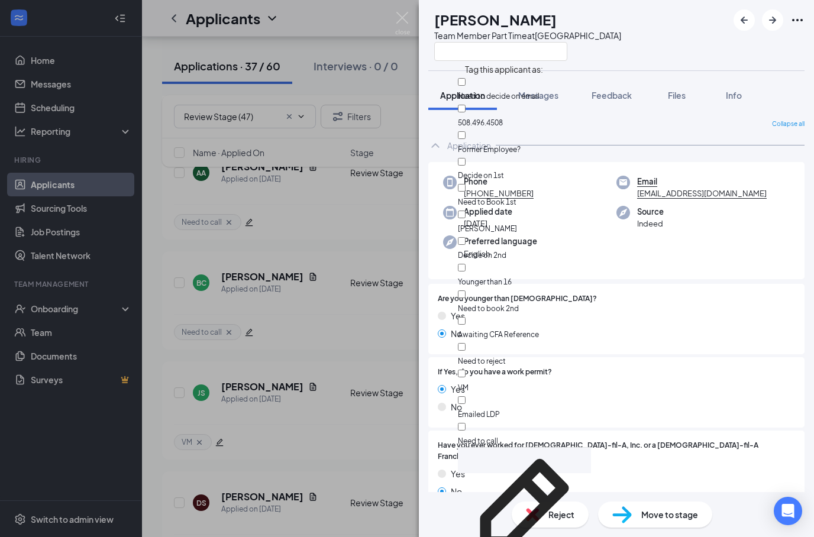
click at [466, 343] on input "Need to reject" at bounding box center [462, 347] width 8 height 8
checkbox input "true"
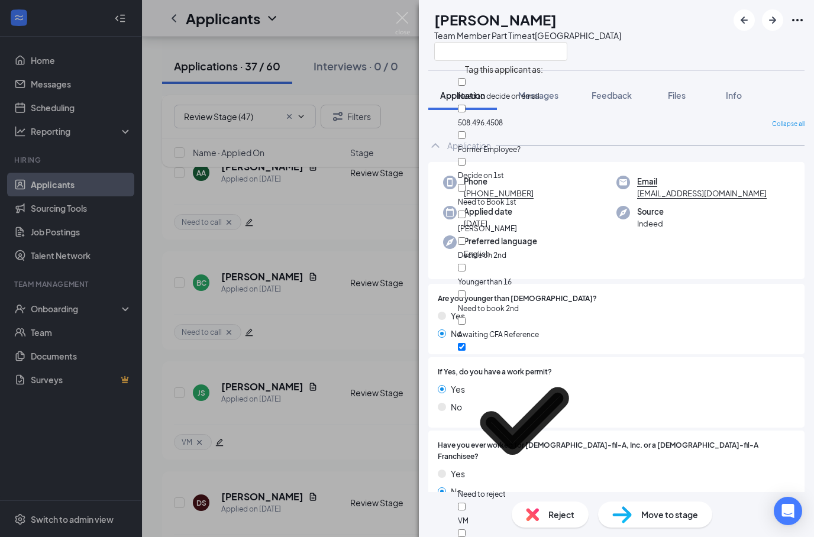
click at [386, 218] on div "[PERSON_NAME] Craft Team Member Part Time at [GEOGRAPHIC_DATA] Application Mess…" at bounding box center [407, 268] width 814 height 537
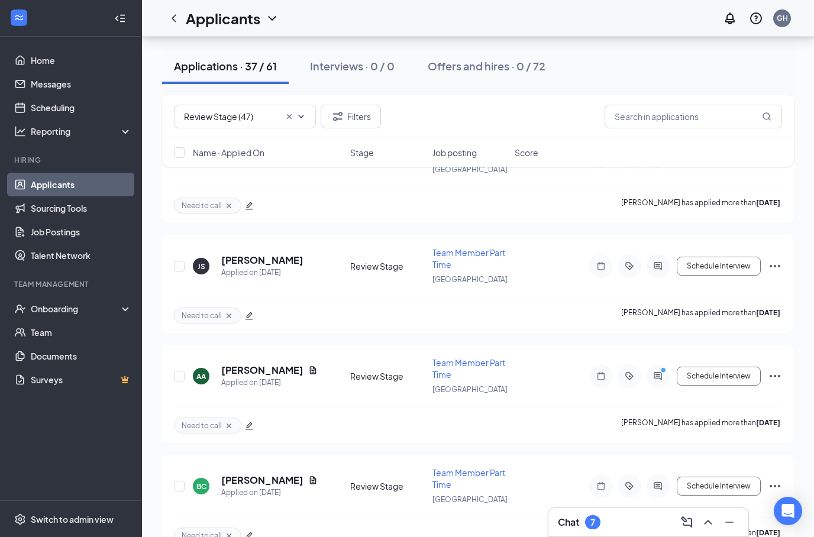
scroll to position [2214, 0]
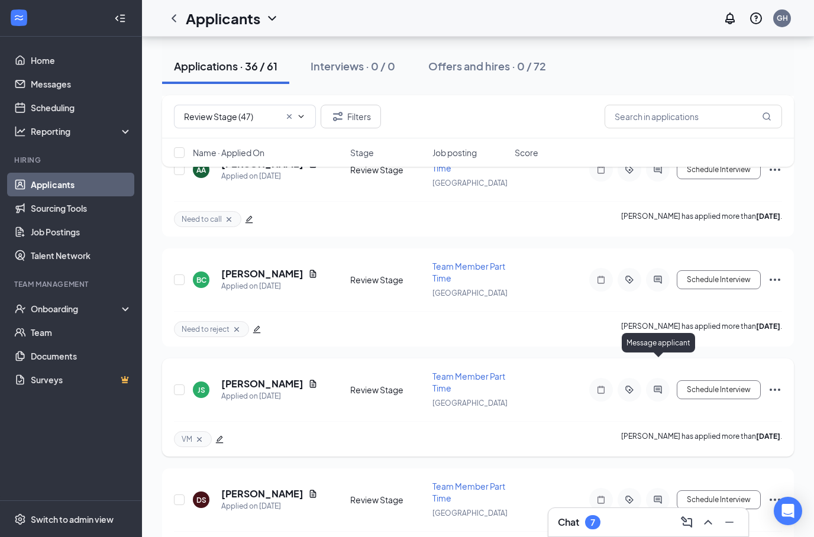
click at [658, 385] on icon "ActiveChat" at bounding box center [658, 389] width 14 height 9
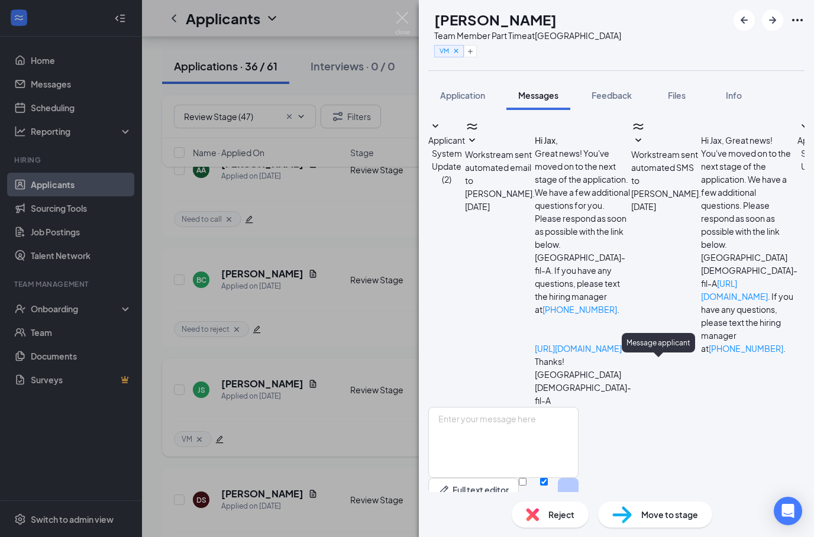
scroll to position [47, 0]
click at [473, 90] on span "Application" at bounding box center [462, 95] width 45 height 11
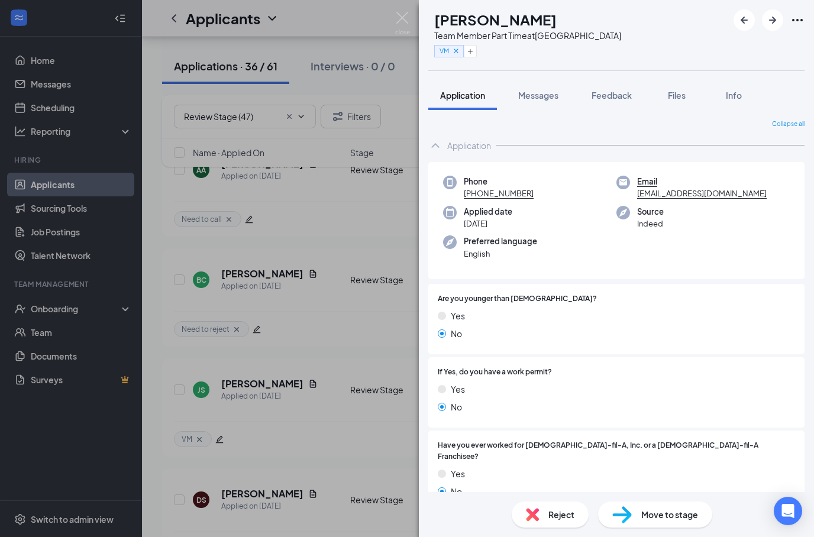
click at [393, 215] on div "JS Jax [PERSON_NAME] Team Member Part Time at [GEOGRAPHIC_DATA] VM Application …" at bounding box center [407, 268] width 814 height 537
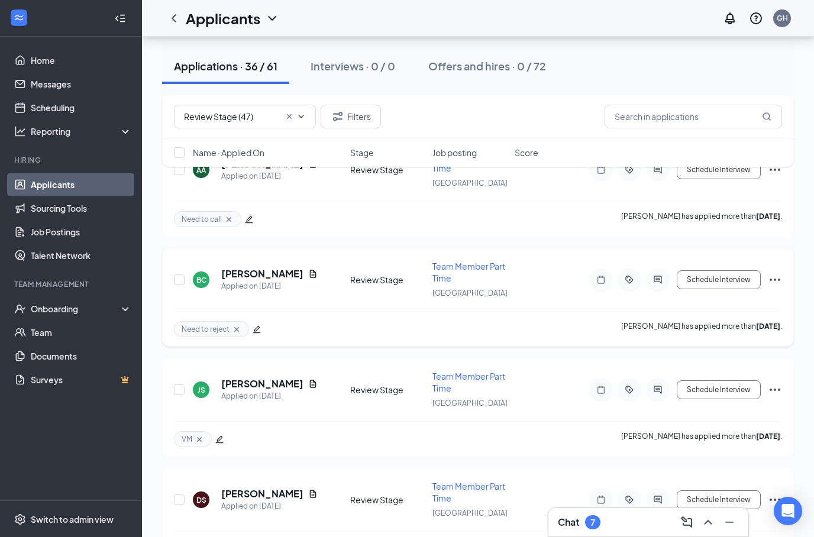
click at [380, 314] on div "Need to reject [PERSON_NAME] has applied more than [DATE] ." at bounding box center [478, 328] width 608 height 35
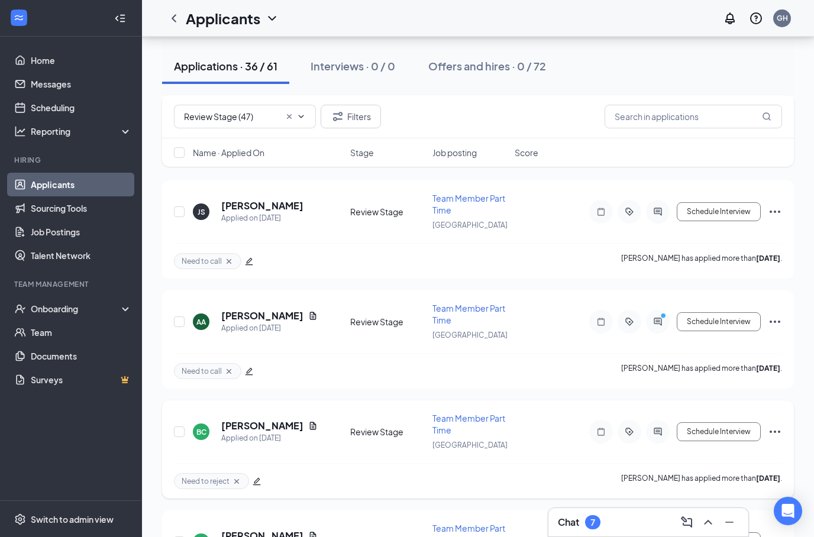
scroll to position [2060, 0]
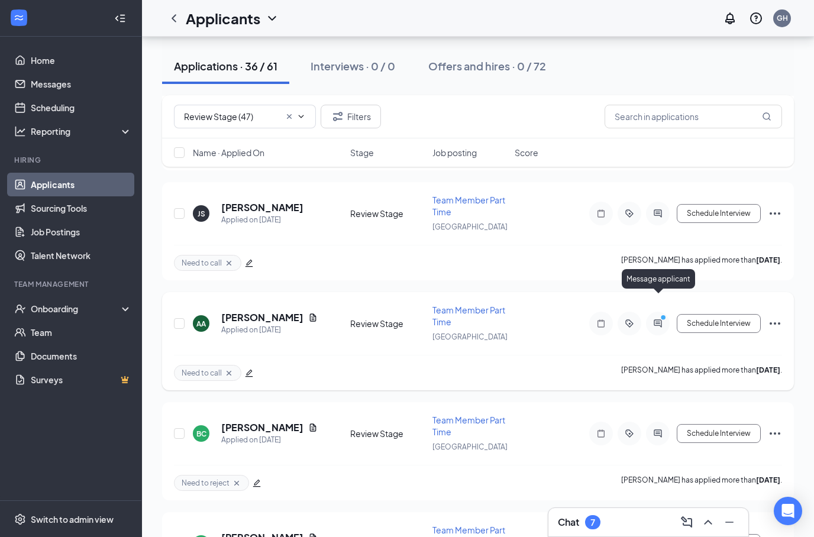
click at [663, 315] on circle "PrimaryDot" at bounding box center [662, 317] width 5 height 5
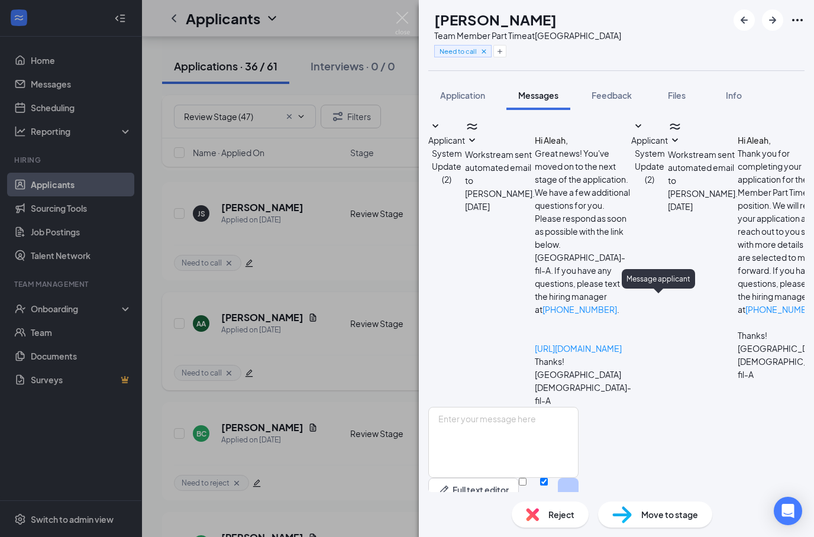
scroll to position [47, 0]
click at [353, 300] on div "AA [PERSON_NAME] Team Member Part Time at [GEOGRAPHIC_DATA] Need to call Applic…" at bounding box center [407, 268] width 814 height 537
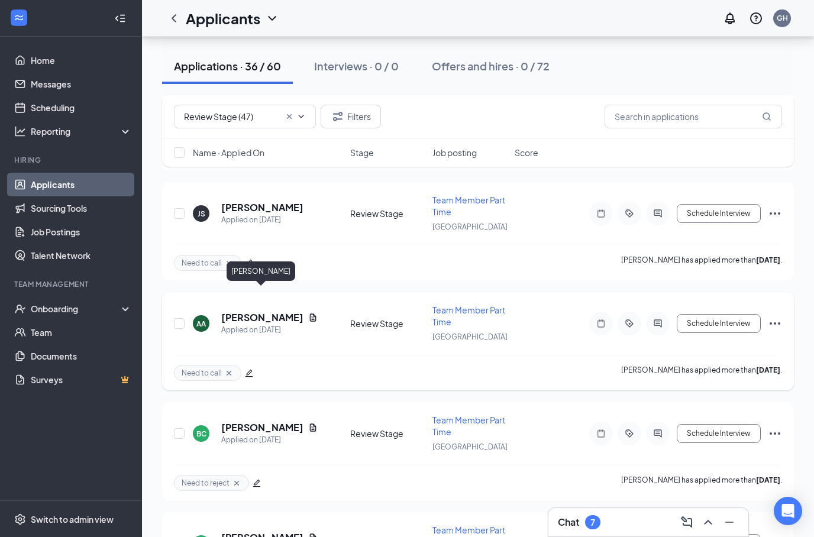
click at [256, 311] on h5 "[PERSON_NAME]" at bounding box center [262, 317] width 82 height 13
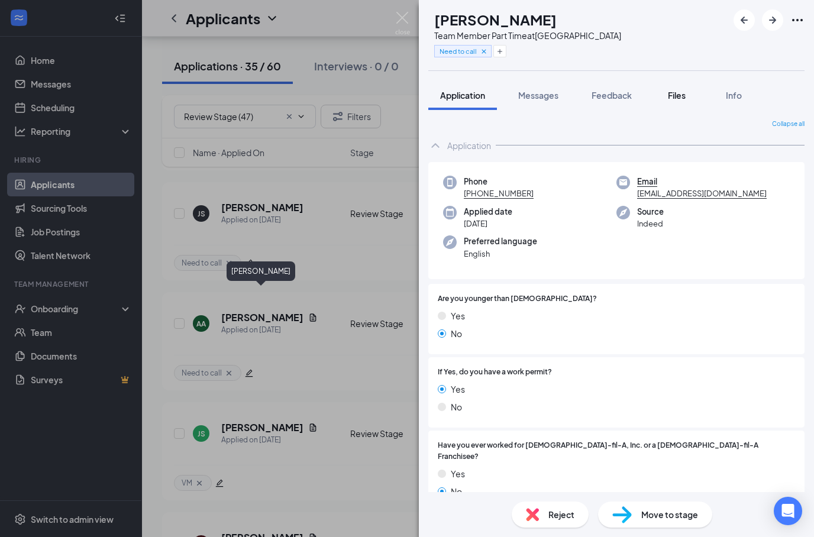
click at [692, 96] on button "Files" at bounding box center [676, 95] width 47 height 30
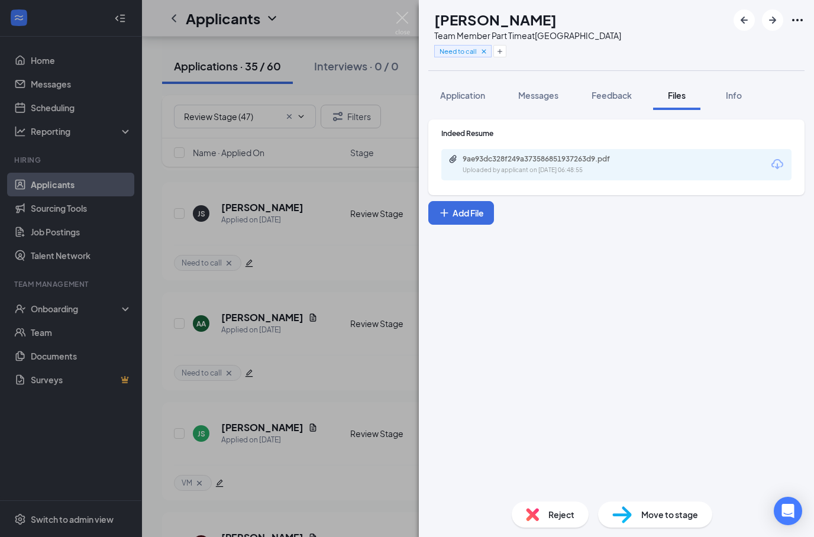
click at [773, 162] on icon "Download" at bounding box center [777, 164] width 14 height 14
